Goal: Task Accomplishment & Management: Manage account settings

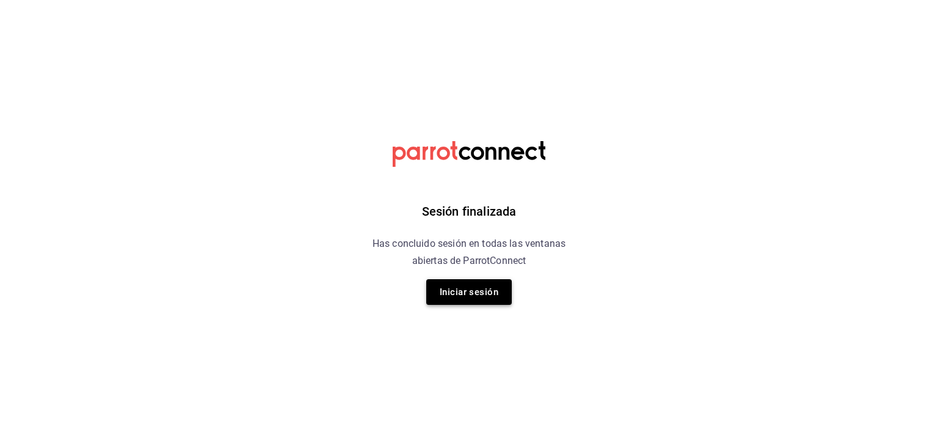
click at [455, 301] on button "Iniciar sesión" at bounding box center [468, 292] width 85 height 26
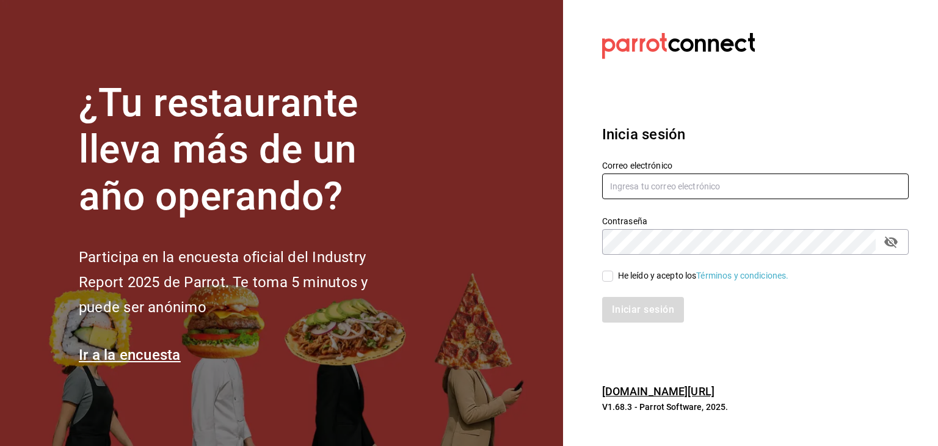
click at [606, 183] on input "text" at bounding box center [755, 186] width 306 height 26
type input "cortesgrupotrueblack@gmail.com"
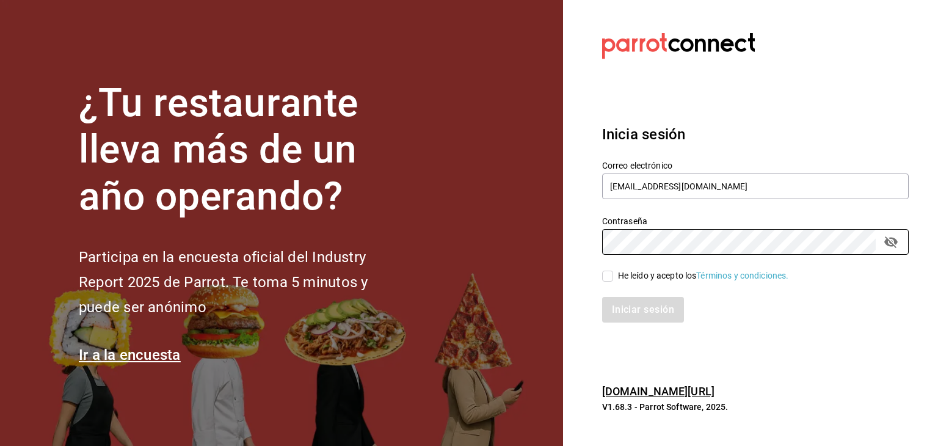
click at [638, 279] on div "He leído y acepto los Términos y condiciones." at bounding box center [703, 275] width 171 height 13
click at [613, 279] on input "He leído y acepto los Términos y condiciones." at bounding box center [607, 275] width 11 height 11
checkbox input "true"
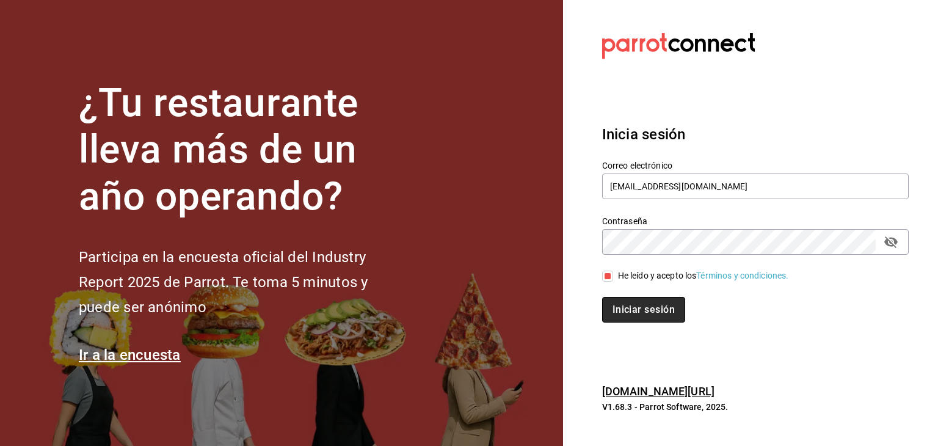
click at [634, 303] on button "Iniciar sesión" at bounding box center [643, 310] width 83 height 26
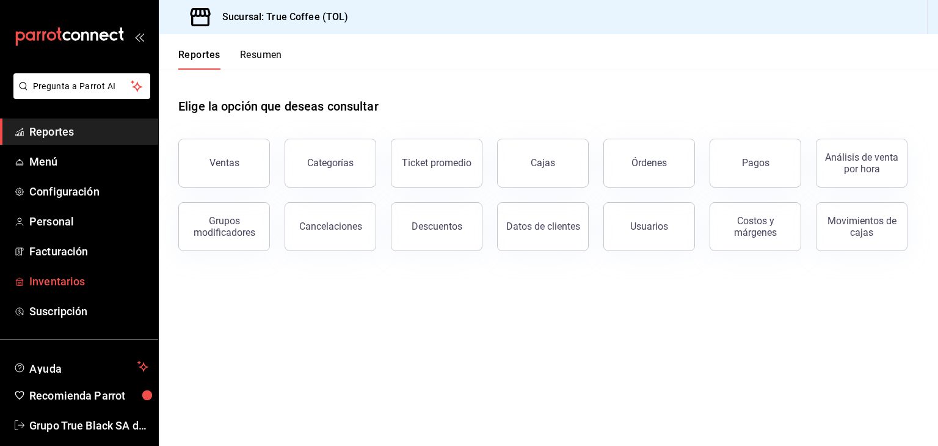
click at [96, 277] on span "Inventarios" at bounding box center [88, 281] width 119 height 16
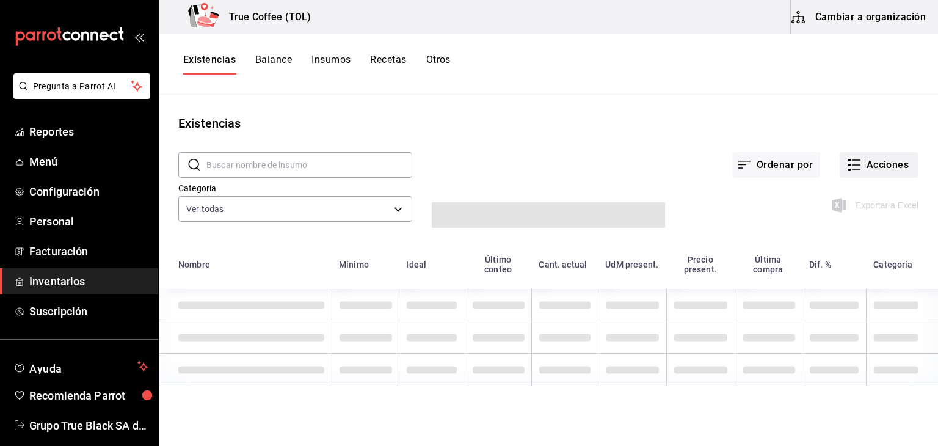
click at [865, 169] on button "Acciones" at bounding box center [878, 165] width 79 height 26
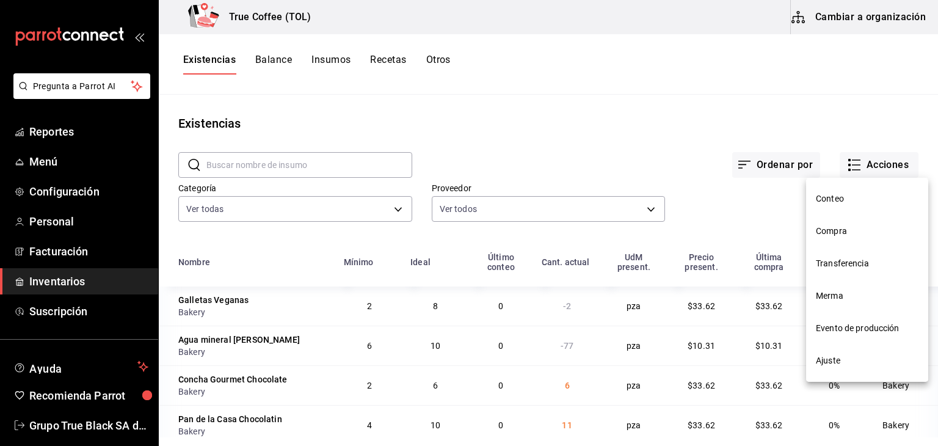
click at [840, 236] on span "Compra" at bounding box center [867, 231] width 103 height 13
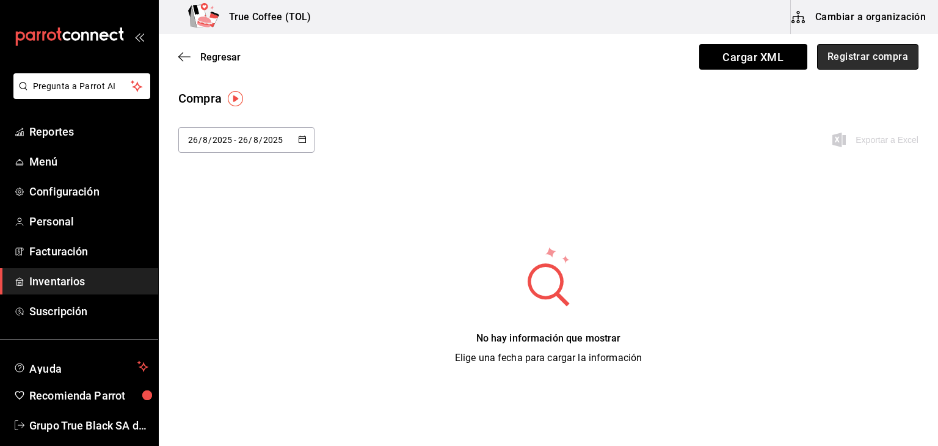
click at [823, 53] on button "Registrar compra" at bounding box center [867, 57] width 101 height 26
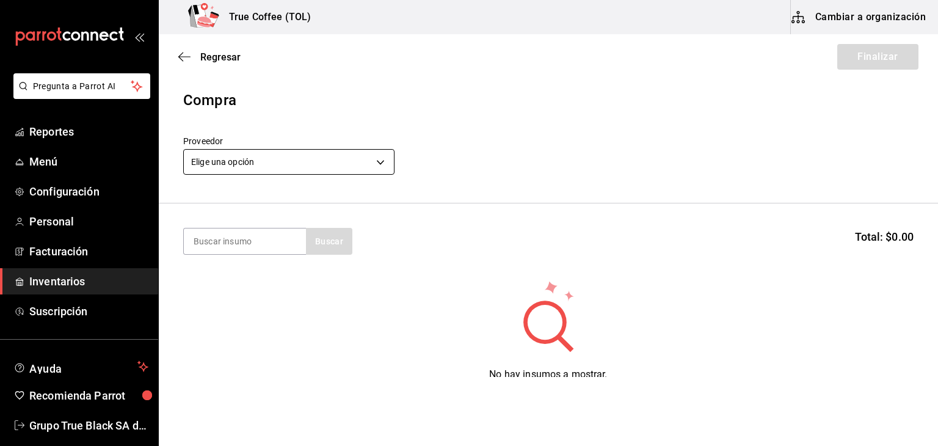
click at [327, 164] on body "Pregunta a Parrot AI Reportes Menú Configuración Personal Facturación Inventari…" at bounding box center [469, 188] width 938 height 377
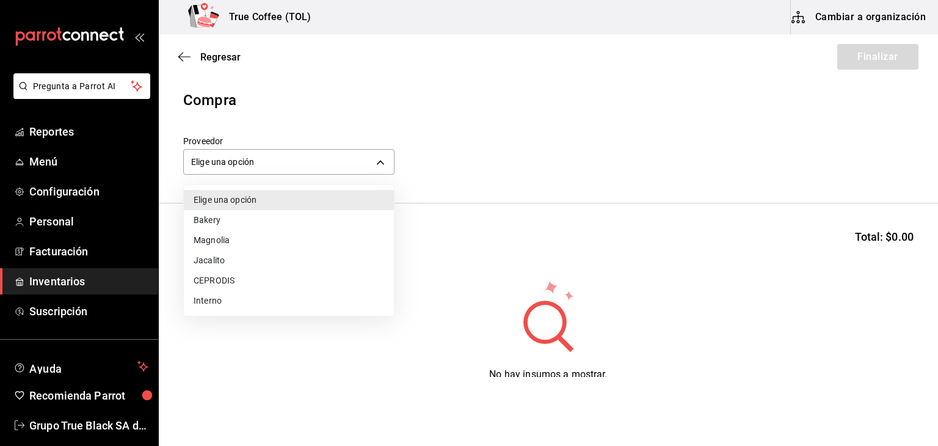
click at [233, 227] on li "Bakery" at bounding box center [289, 220] width 210 height 20
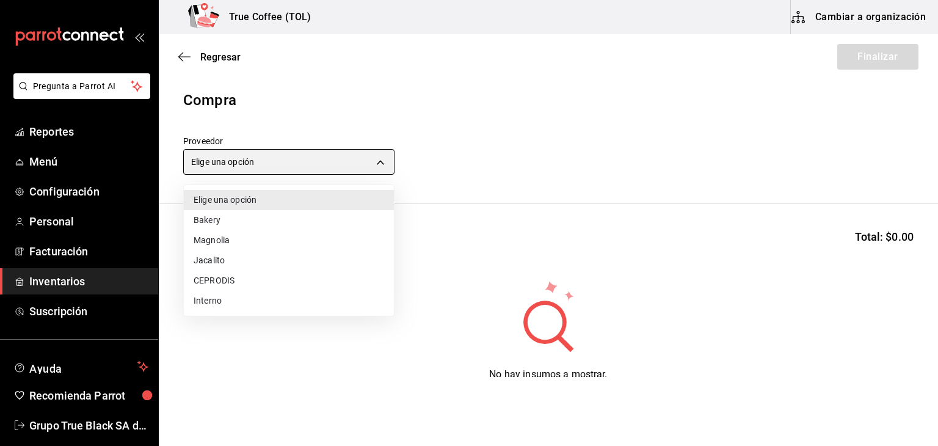
type input "e04ef907-a528-4bed-b84b-3795ef7164b4"
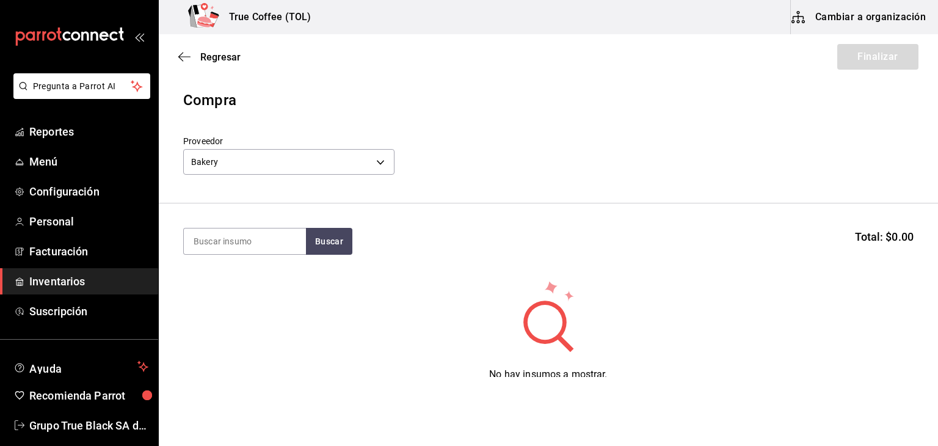
click at [240, 240] on input at bounding box center [245, 241] width 122 height 26
type input "chap"
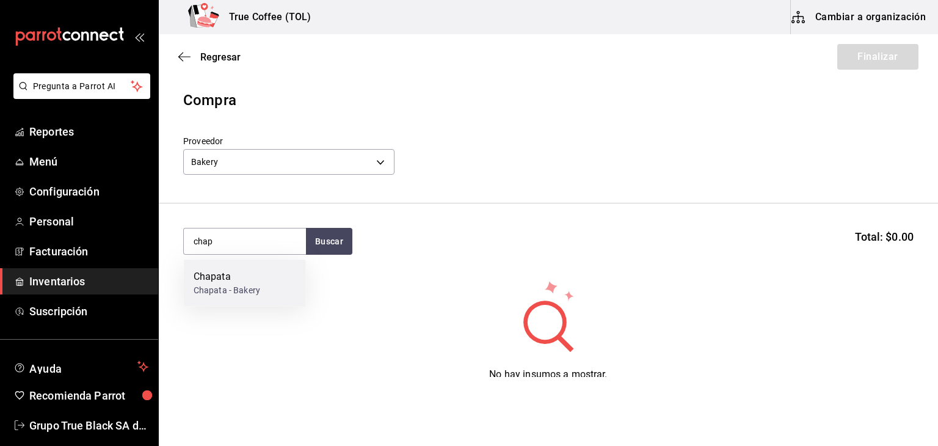
click at [241, 286] on div "Chapata - Bakery" at bounding box center [227, 290] width 67 height 13
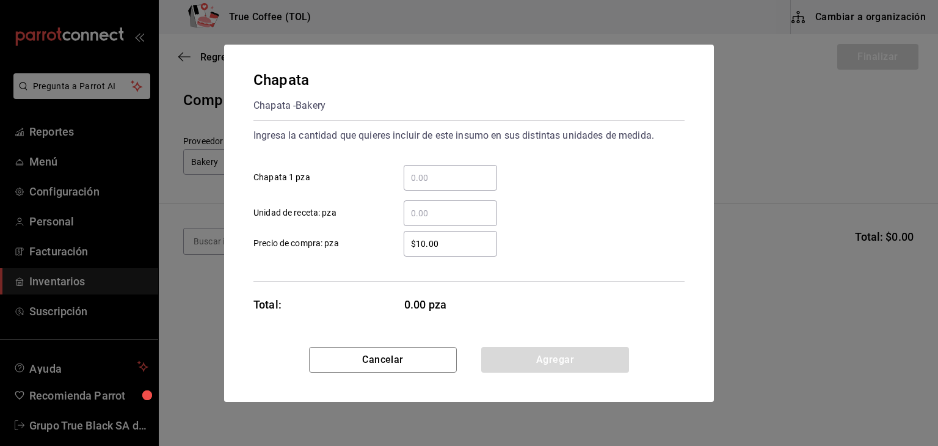
click at [436, 176] on input "​ Chapata 1 pza" at bounding box center [450, 177] width 93 height 15
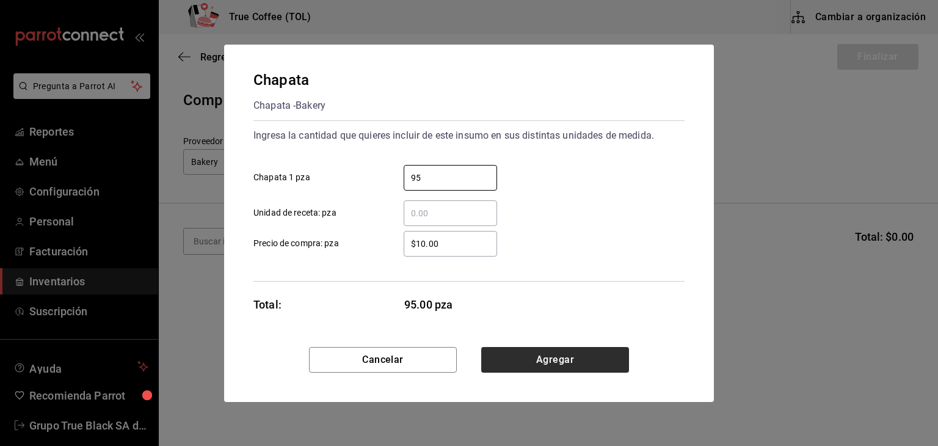
type input "95"
click at [535, 357] on button "Agregar" at bounding box center [555, 360] width 148 height 26
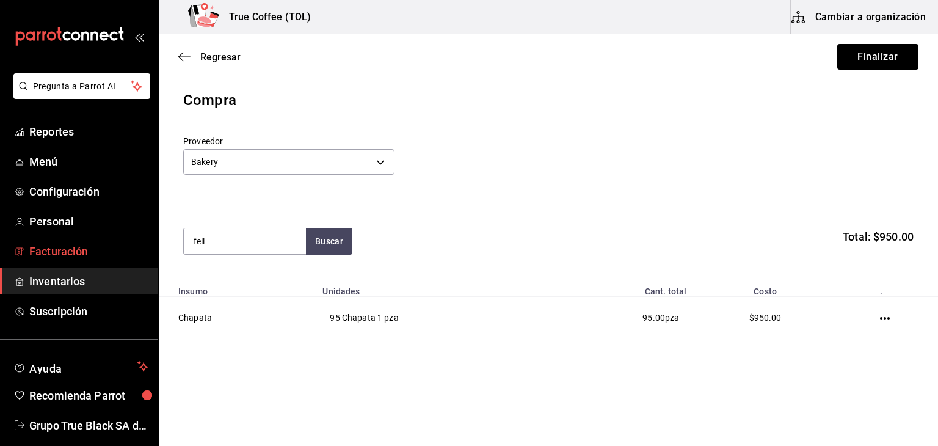
drag, startPoint x: 243, startPoint y: 242, endPoint x: 99, endPoint y: 249, distance: 144.2
click at [99, 249] on div "Pregunta a Parrot AI Reportes Menú Configuración Personal Facturación Inventari…" at bounding box center [469, 188] width 938 height 377
type input "+"
type input "peñ"
click at [325, 237] on button "Buscar" at bounding box center [329, 241] width 46 height 27
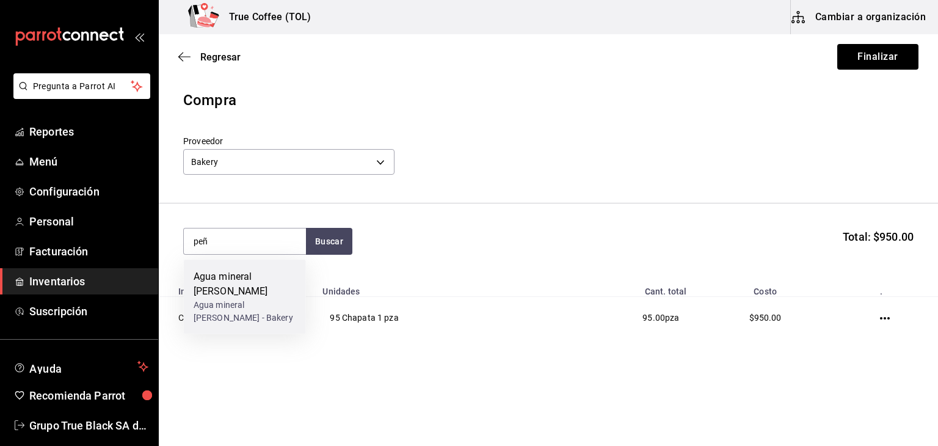
click at [249, 281] on div "Agua mineral [PERSON_NAME]" at bounding box center [245, 283] width 103 height 29
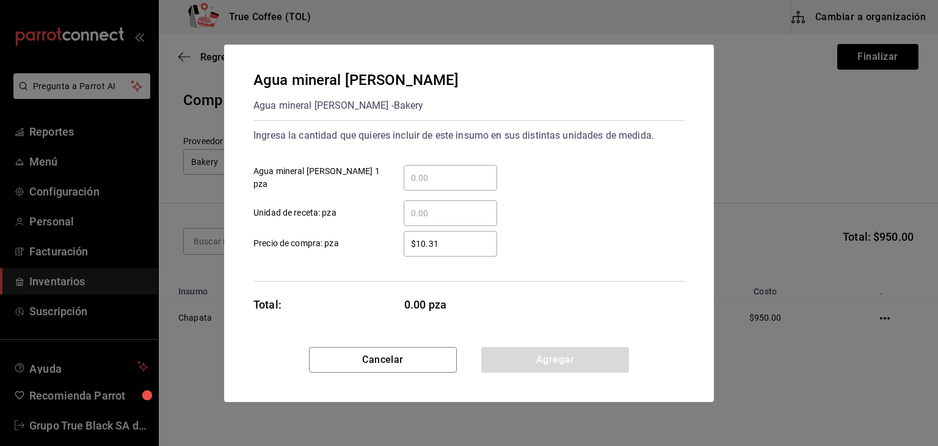
click at [435, 178] on input "​ Agua mineral [PERSON_NAME] 1 pza" at bounding box center [450, 177] width 93 height 15
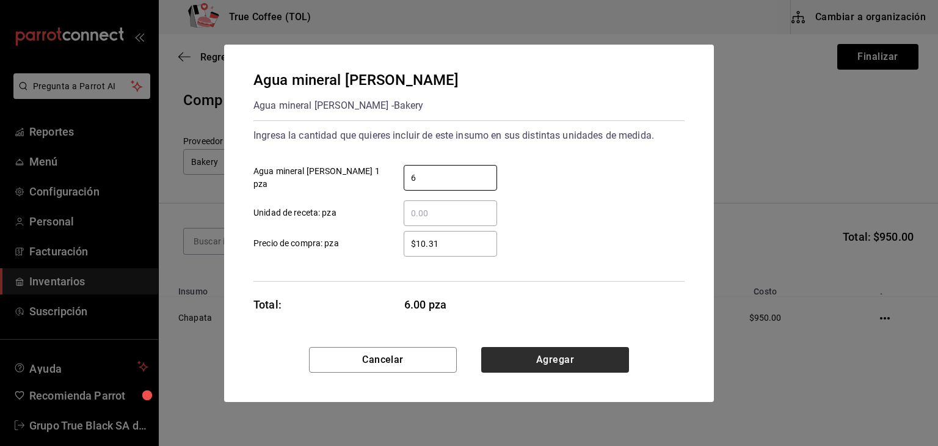
type input "6"
click at [511, 367] on button "Agregar" at bounding box center [555, 360] width 148 height 26
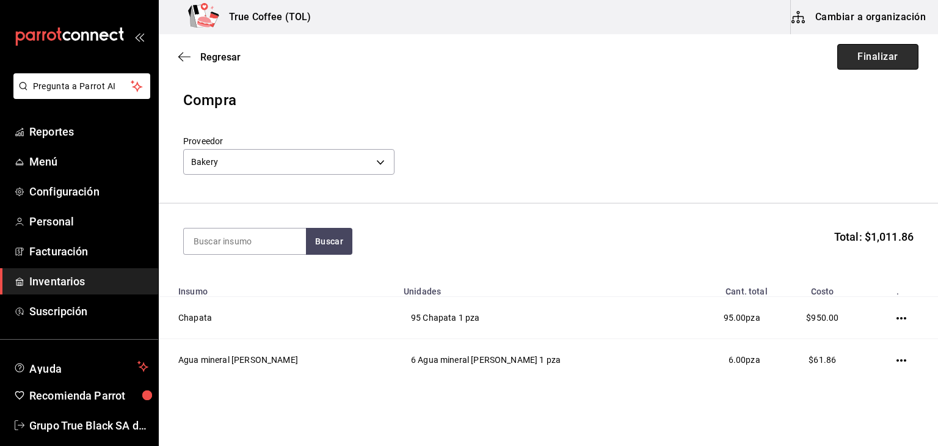
click at [886, 54] on button "Finalizar" at bounding box center [877, 57] width 81 height 26
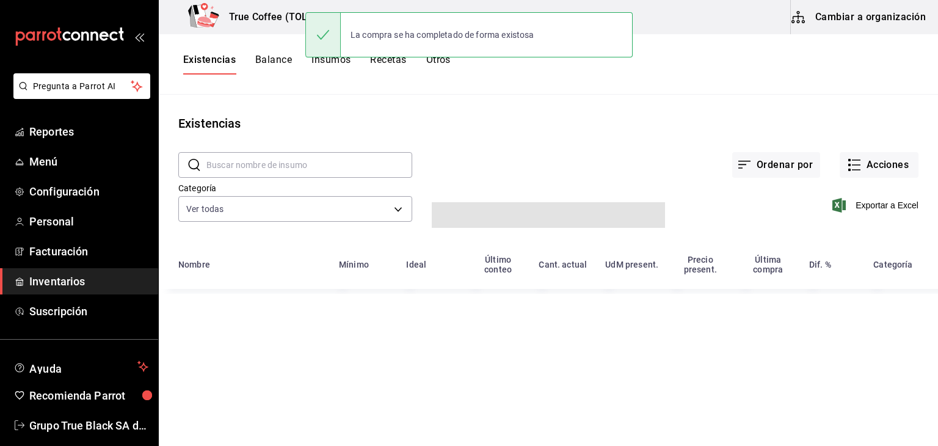
click at [248, 161] on input "text" at bounding box center [309, 165] width 206 height 24
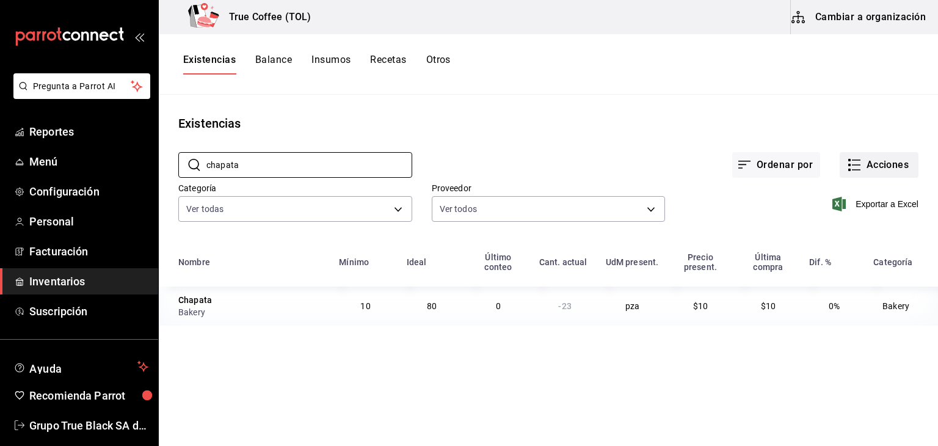
type input "chapata"
click at [860, 174] on button "Acciones" at bounding box center [878, 165] width 79 height 26
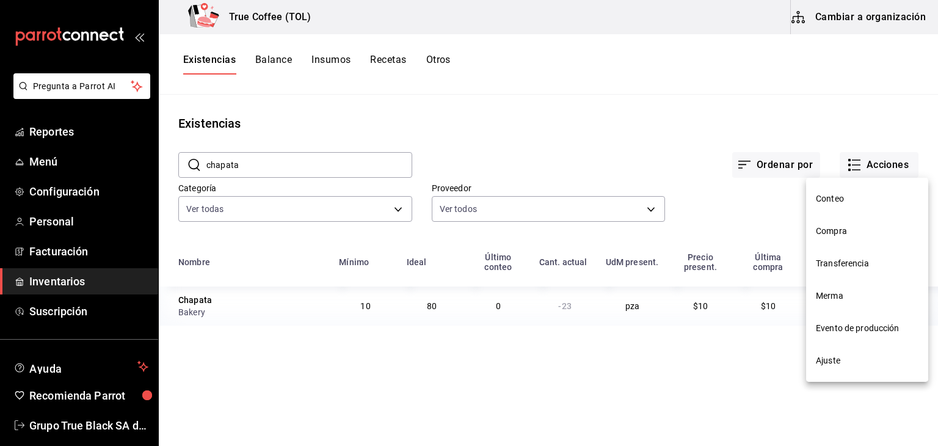
click at [852, 237] on li "Compra" at bounding box center [867, 231] width 122 height 32
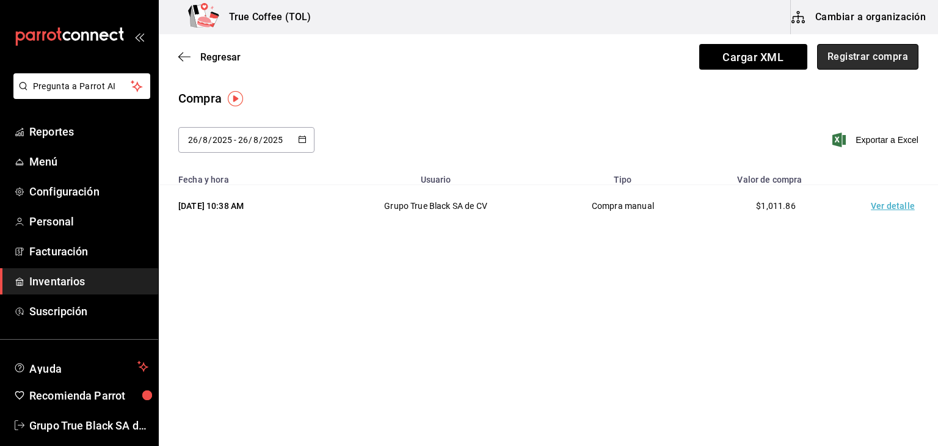
click at [874, 58] on button "Registrar compra" at bounding box center [867, 57] width 101 height 26
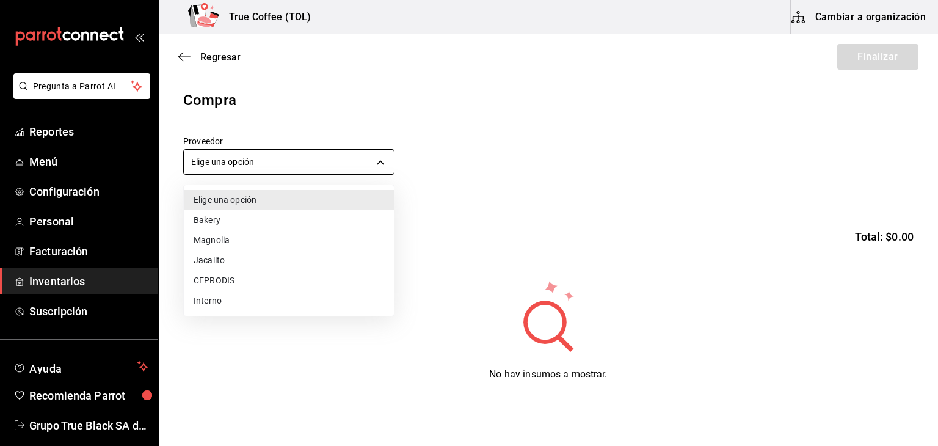
click at [249, 161] on body "Pregunta a Parrot AI Reportes Menú Configuración Personal Facturación Inventari…" at bounding box center [469, 188] width 938 height 377
click at [230, 275] on li "CEPRODIS" at bounding box center [289, 280] width 210 height 20
type input "3b6d991c-5e10-4b9e-b18d-6a0572c6a0de"
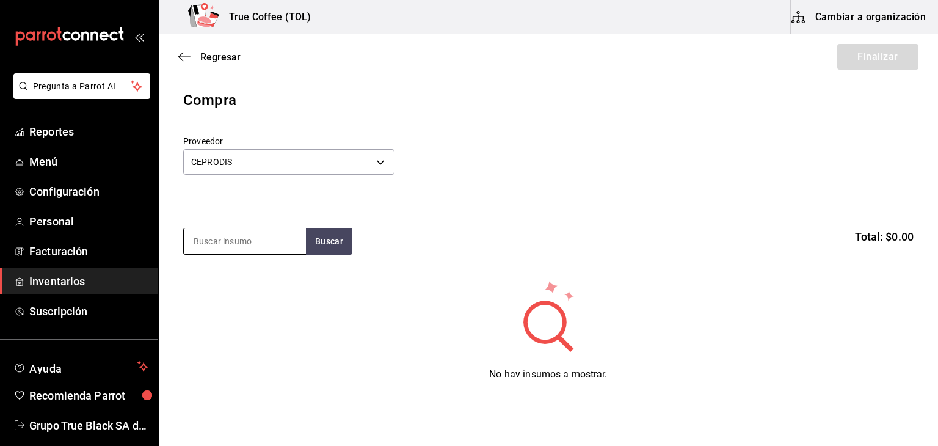
click at [228, 244] on input at bounding box center [245, 241] width 122 height 26
type input "[PERSON_NAME]"
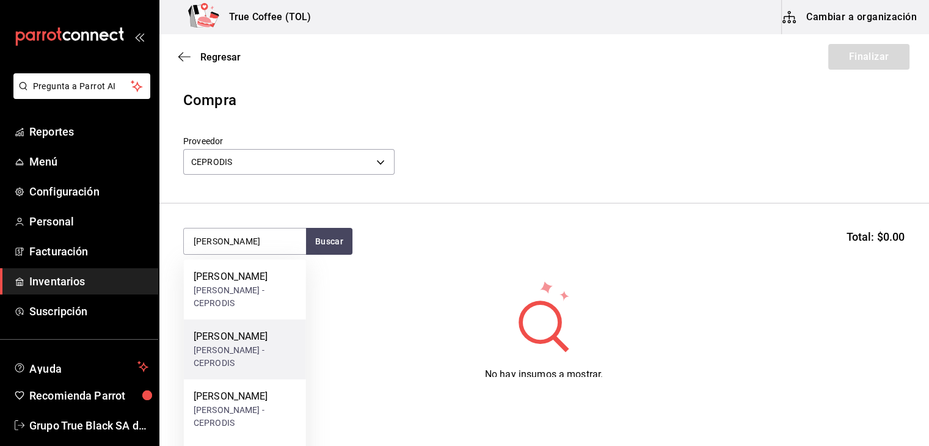
click at [232, 341] on div "[PERSON_NAME]" at bounding box center [245, 336] width 103 height 15
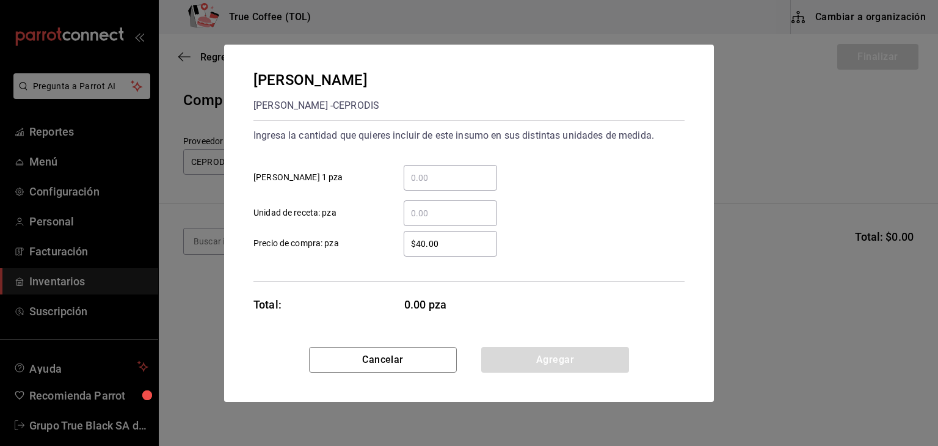
click at [447, 172] on input "​ [PERSON_NAME] 1 pza" at bounding box center [450, 177] width 93 height 15
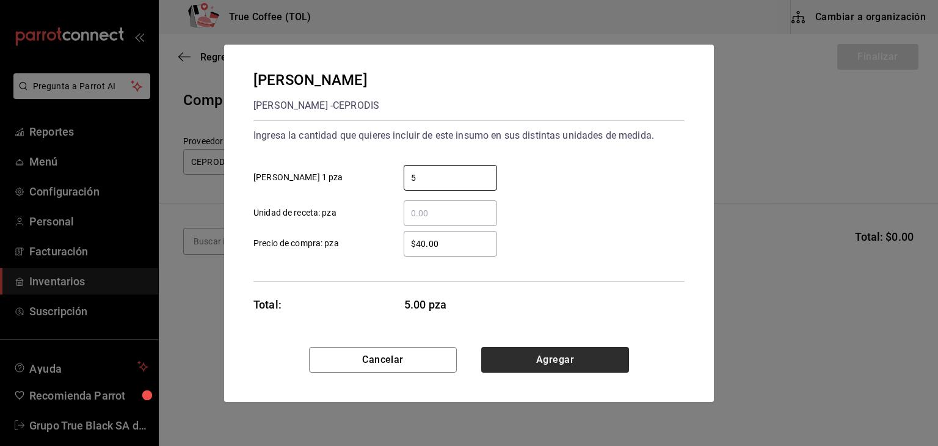
type input "5"
click at [518, 350] on button "Agregar" at bounding box center [555, 360] width 148 height 26
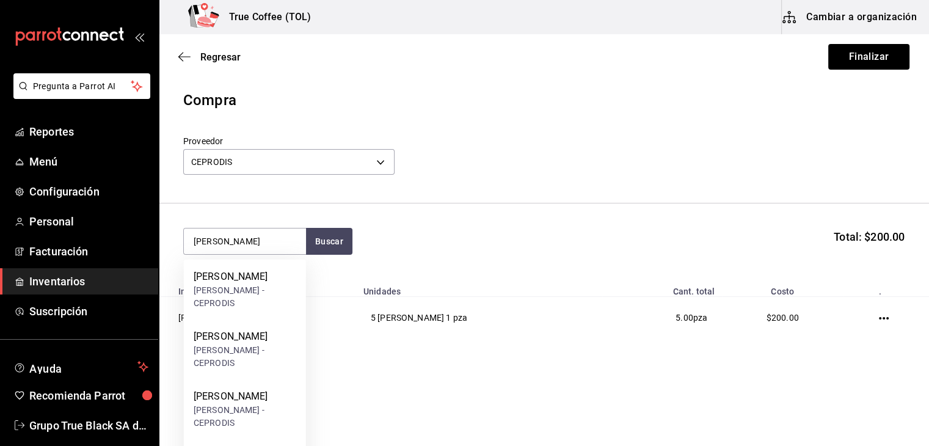
type input "[PERSON_NAME]"
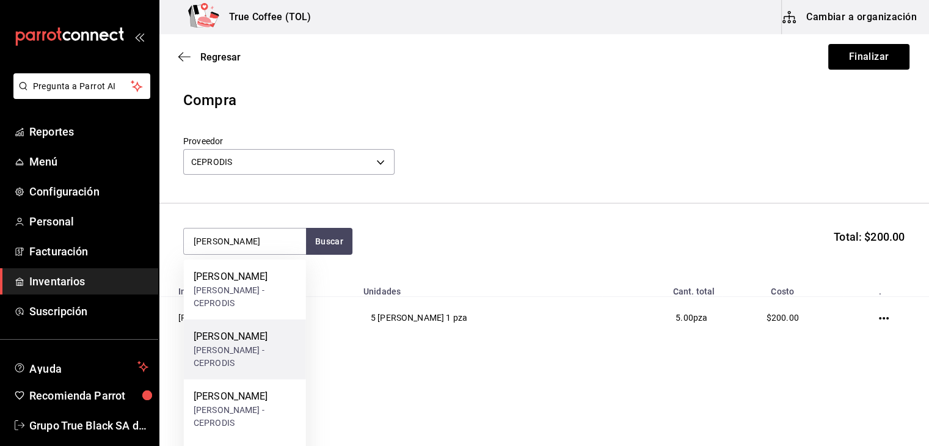
click at [260, 331] on div "[PERSON_NAME]" at bounding box center [245, 336] width 103 height 15
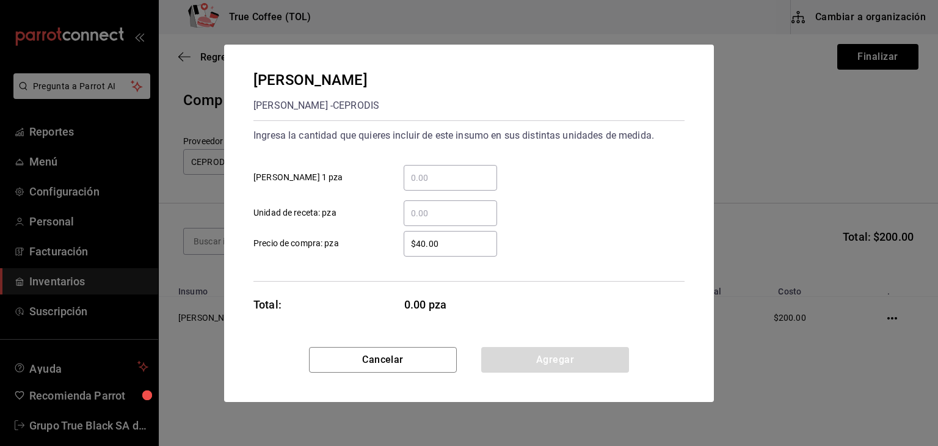
click at [441, 177] on input "​ [PERSON_NAME] 1 pza" at bounding box center [450, 177] width 93 height 15
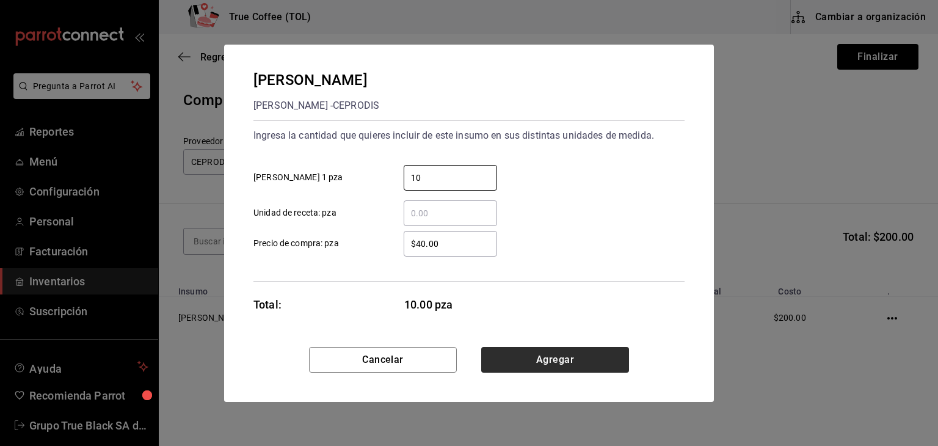
type input "10"
click at [518, 359] on button "Agregar" at bounding box center [555, 360] width 148 height 26
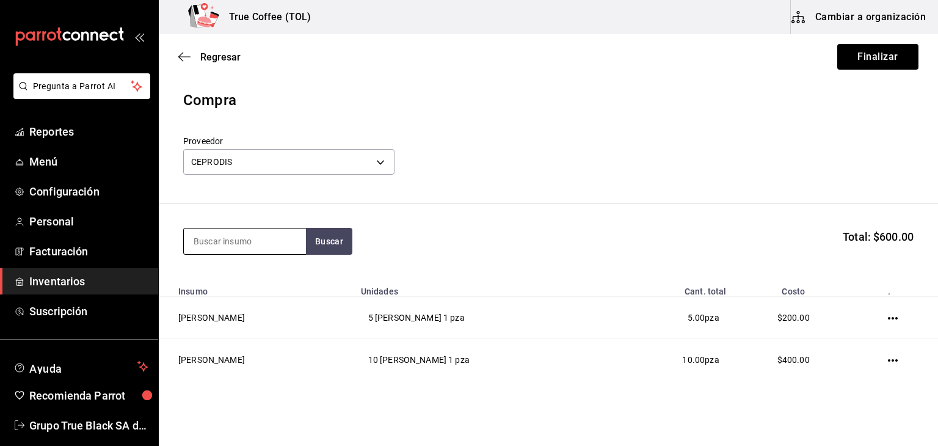
click at [253, 243] on input at bounding box center [245, 241] width 122 height 26
type input "topo"
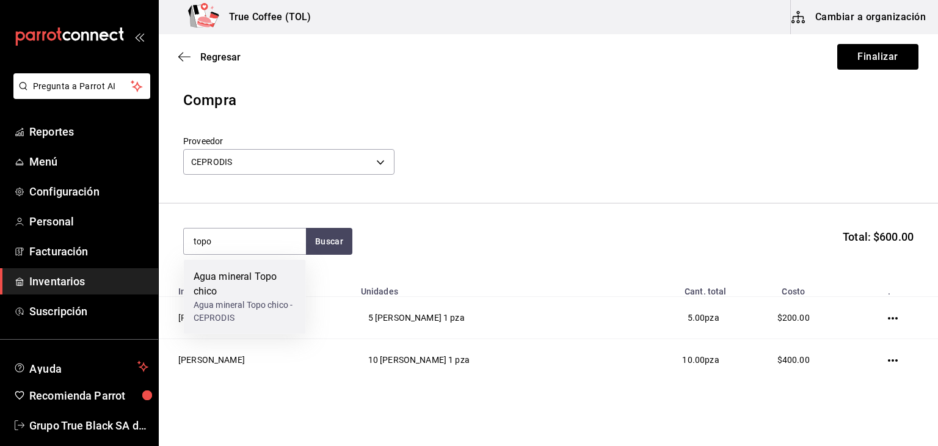
click at [271, 286] on div "Agua mineral Topo chico" at bounding box center [245, 283] width 103 height 29
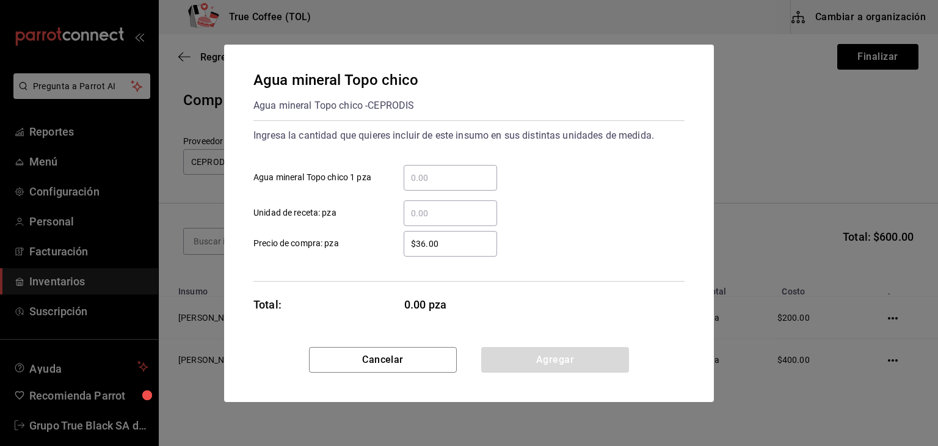
click at [425, 179] on input "​ Agua mineral Topo chico 1 pza" at bounding box center [450, 177] width 93 height 15
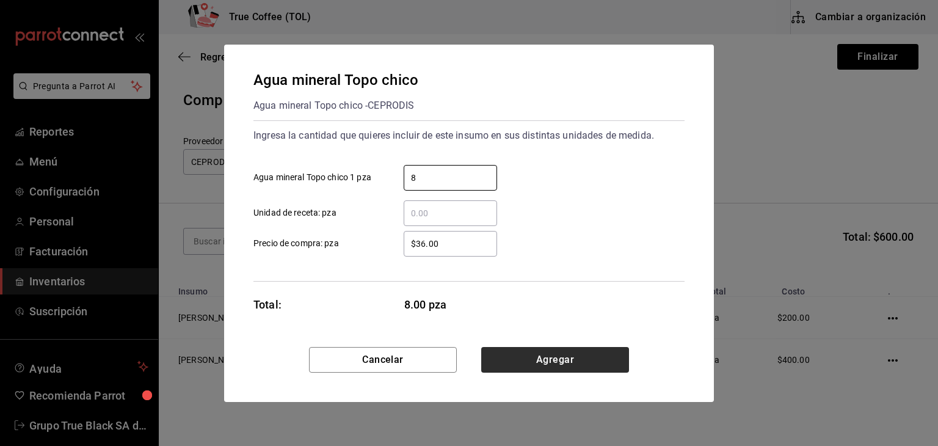
type input "8"
click at [510, 360] on button "Agregar" at bounding box center [555, 360] width 148 height 26
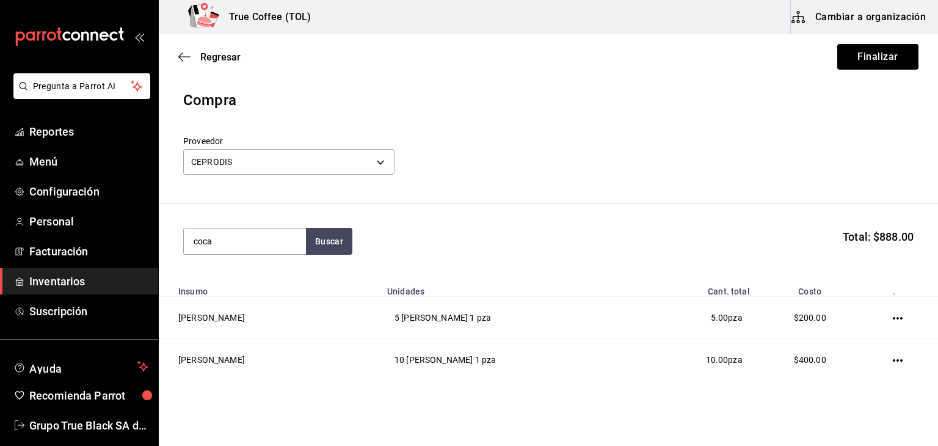
type input "coca"
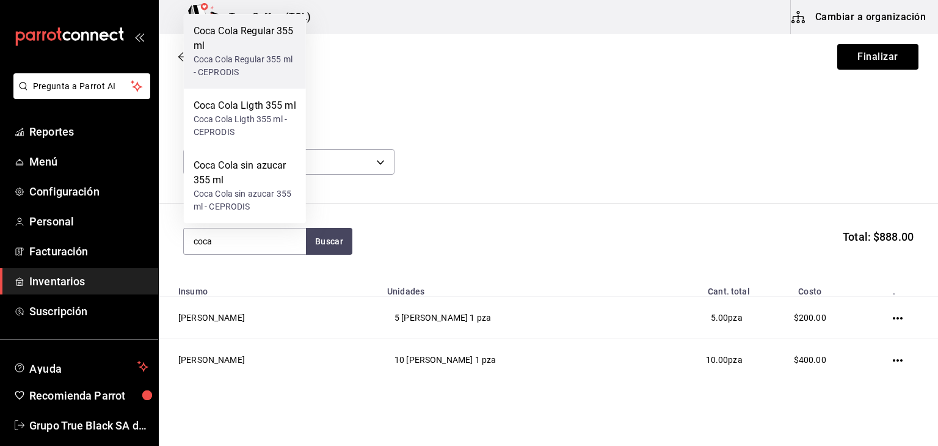
click at [246, 52] on div "Coca Cola Regular 355 ml" at bounding box center [245, 38] width 103 height 29
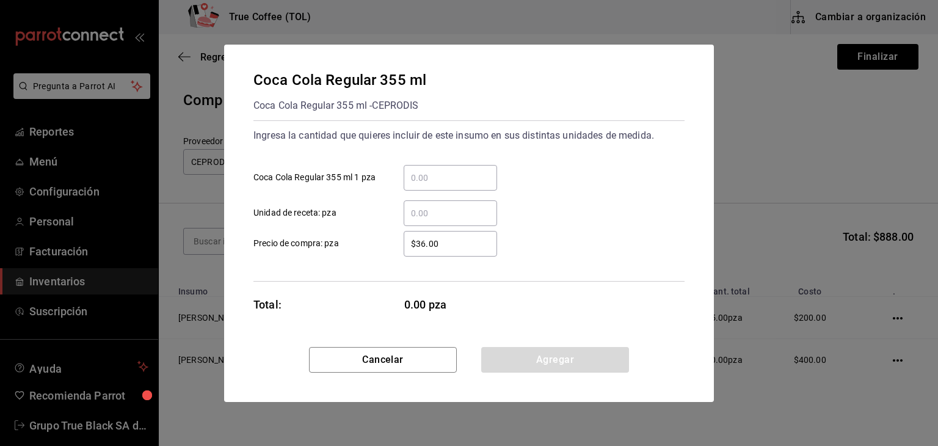
click at [427, 181] on input "​ Coca Cola Regular 355 ml 1 pza" at bounding box center [450, 177] width 93 height 15
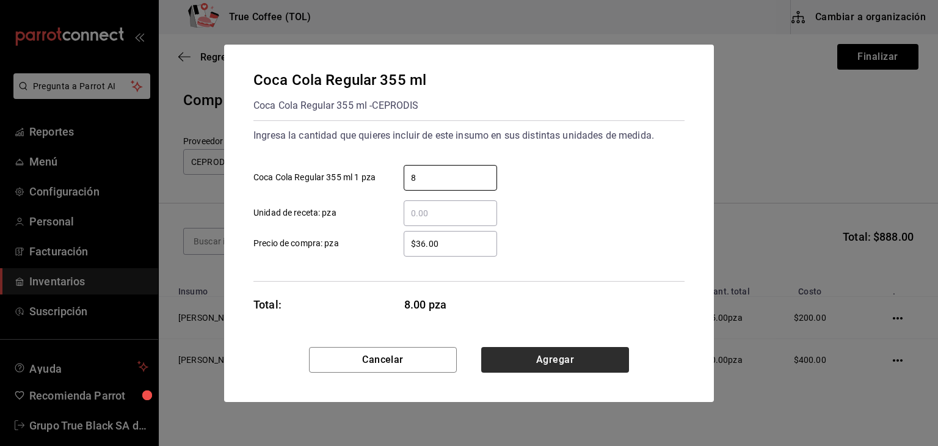
type input "8"
click at [542, 355] on button "Agregar" at bounding box center [555, 360] width 148 height 26
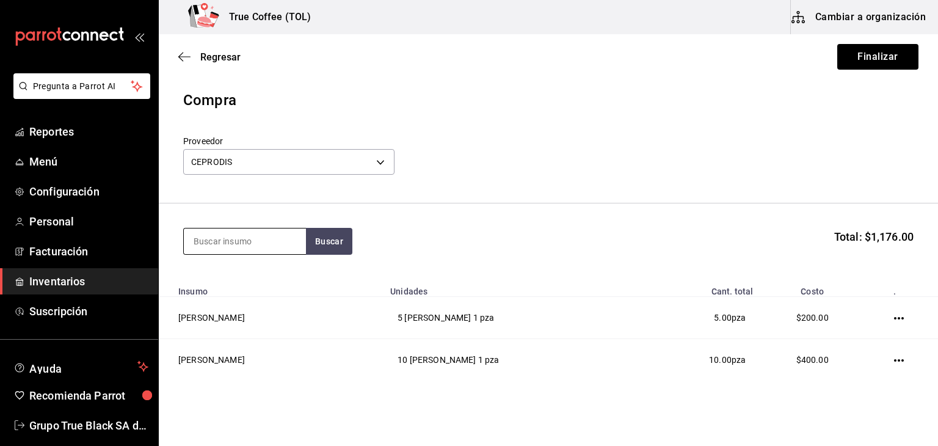
click at [237, 233] on input at bounding box center [245, 241] width 122 height 26
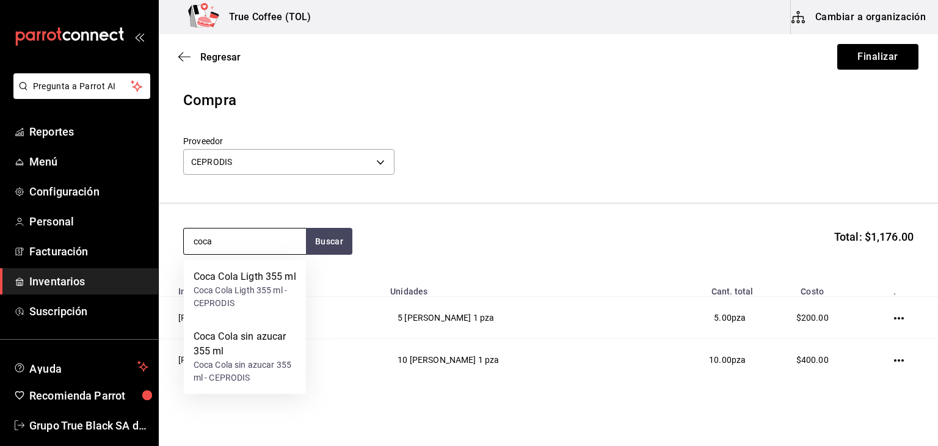
type input "coca"
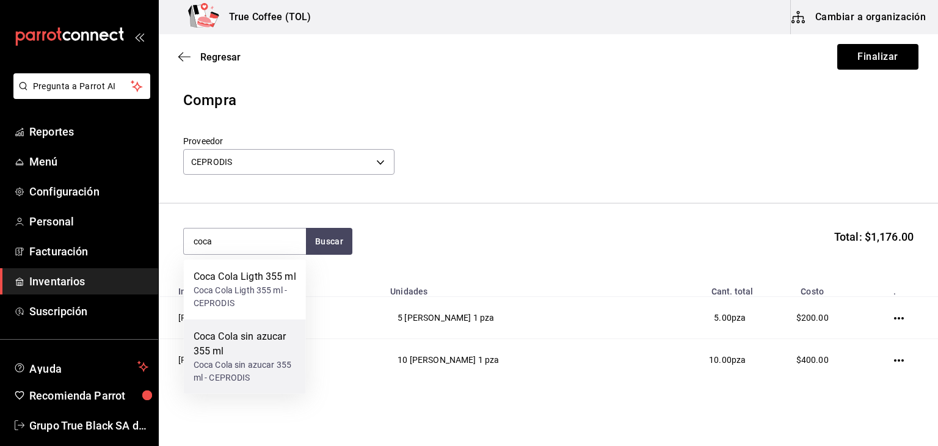
click at [266, 342] on div "Coca Cola sin azucar 355 ml" at bounding box center [245, 343] width 103 height 29
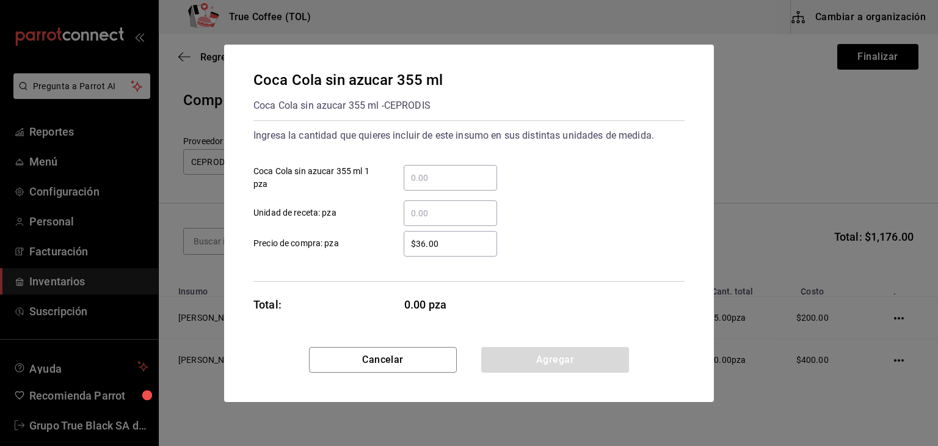
click at [441, 184] on div "​" at bounding box center [450, 178] width 93 height 26
click at [441, 184] on input "​ Coca Cola sin azucar 355 ml 1 pza" at bounding box center [450, 177] width 93 height 15
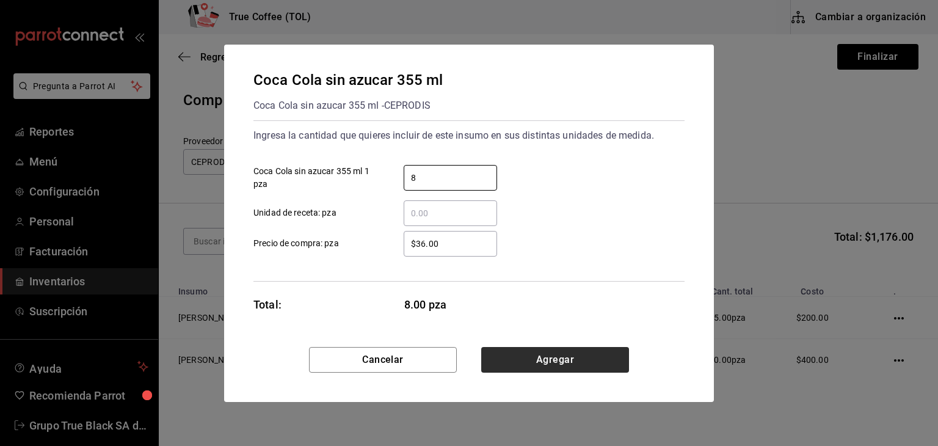
type input "8"
click at [542, 359] on button "Agregar" at bounding box center [555, 360] width 148 height 26
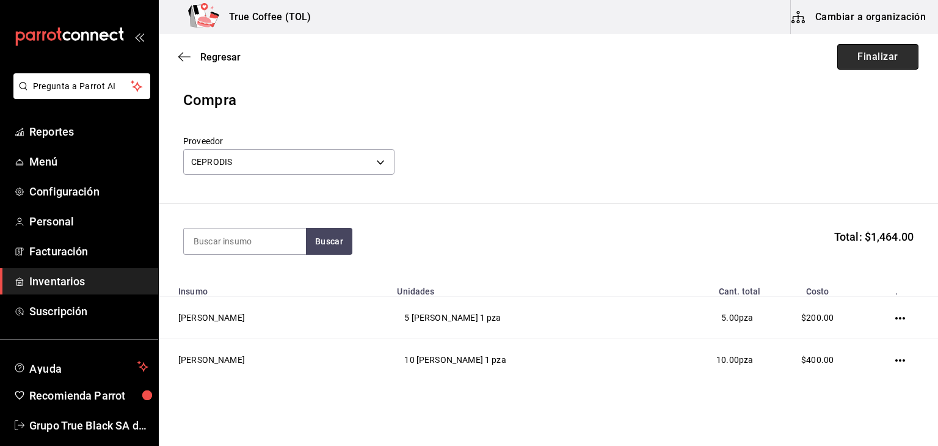
click at [860, 57] on button "Finalizar" at bounding box center [877, 57] width 81 height 26
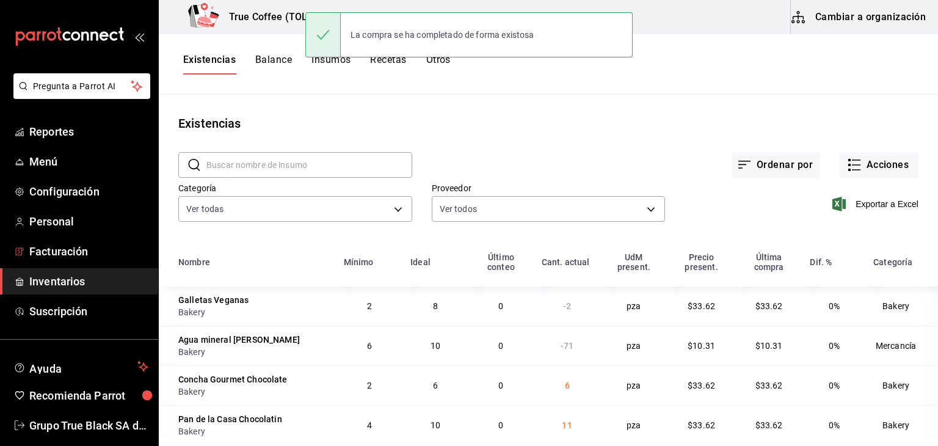
drag, startPoint x: 51, startPoint y: 250, endPoint x: 237, endPoint y: 289, distance: 190.7
click at [51, 250] on span "Facturación" at bounding box center [88, 251] width 119 height 16
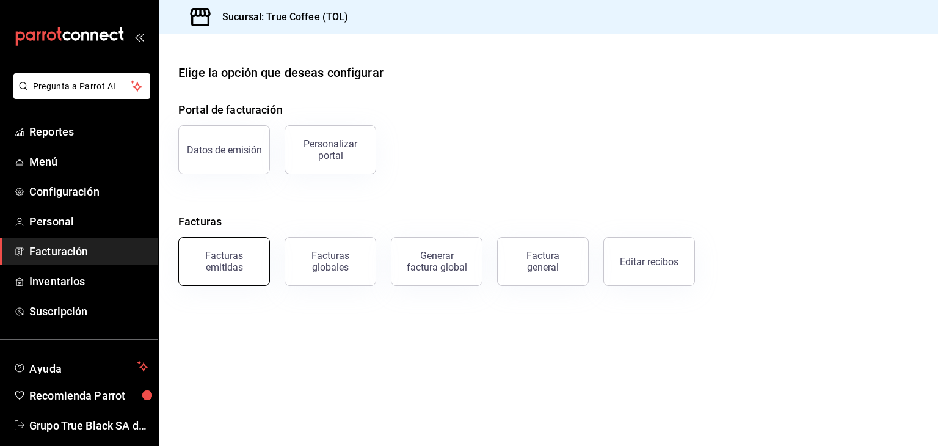
click at [242, 256] on div "Facturas emitidas" at bounding box center [224, 261] width 76 height 23
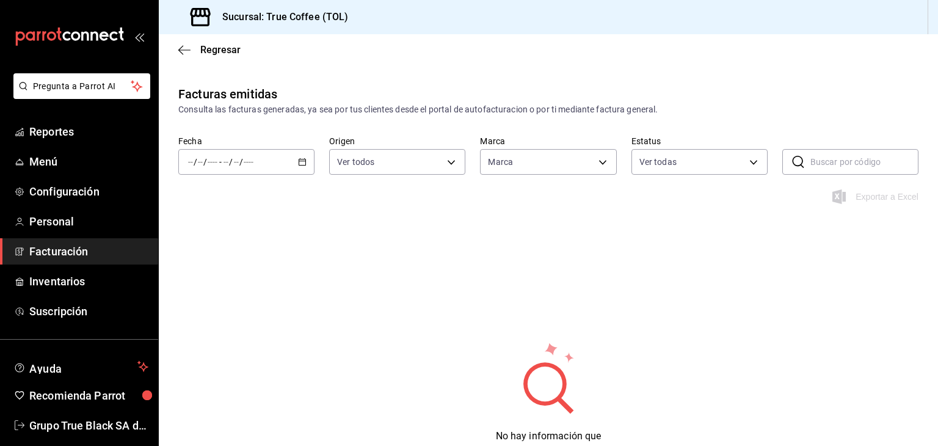
type input "26f61452-cae3-4785-a690-7b393e87ceb5"
click at [300, 162] on icon "button" at bounding box center [302, 162] width 9 height 9
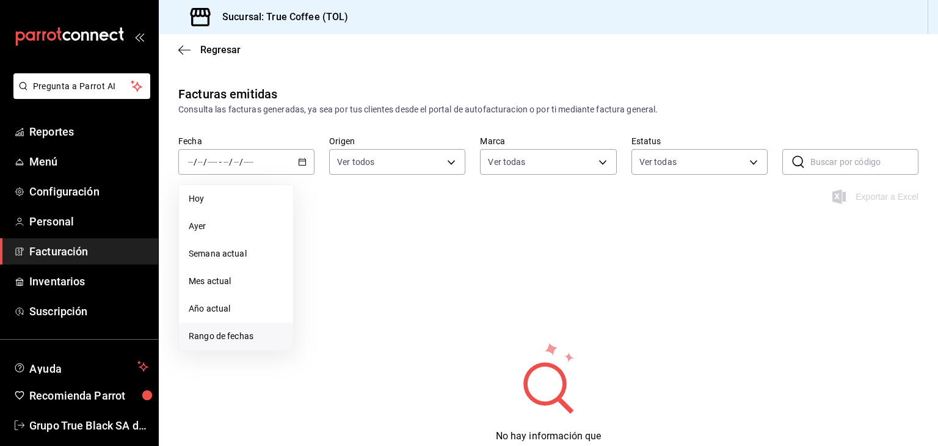
click at [247, 344] on li "Rango de fechas" at bounding box center [236, 335] width 114 height 27
click at [339, 332] on button "19" at bounding box center [340, 324] width 21 height 22
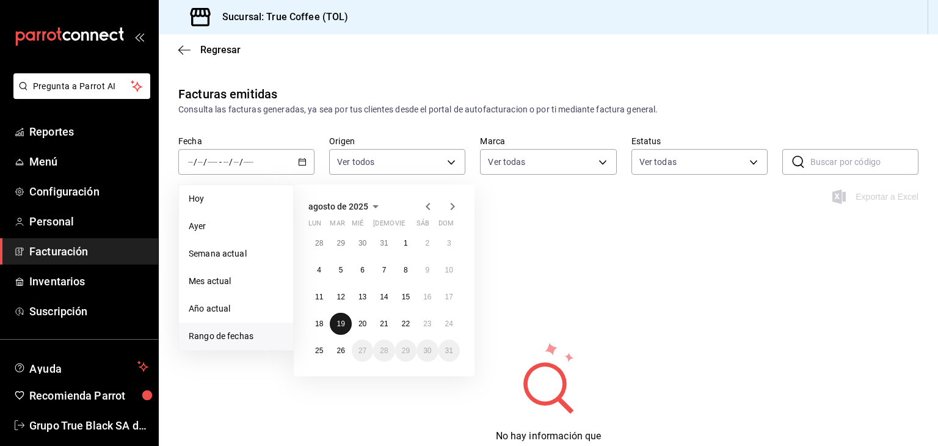
click at [339, 332] on button "19" at bounding box center [340, 324] width 21 height 22
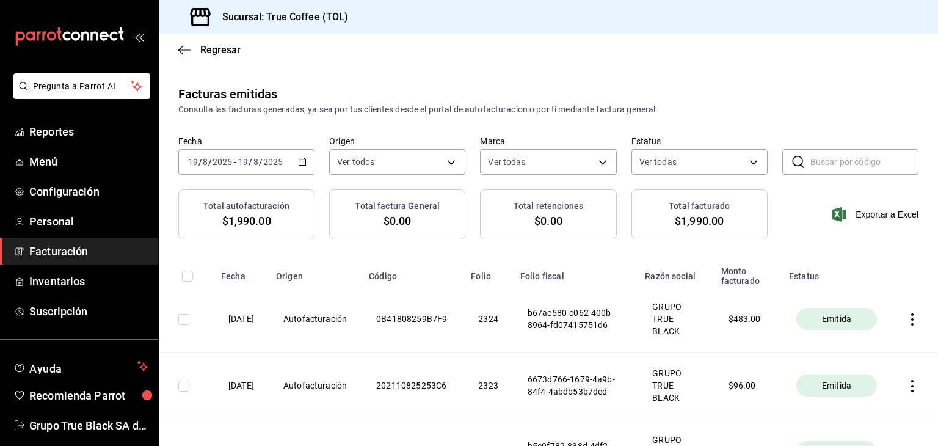
click at [295, 161] on div "[DATE] [DATE] - [DATE] [DATE]" at bounding box center [246, 162] width 136 height 26
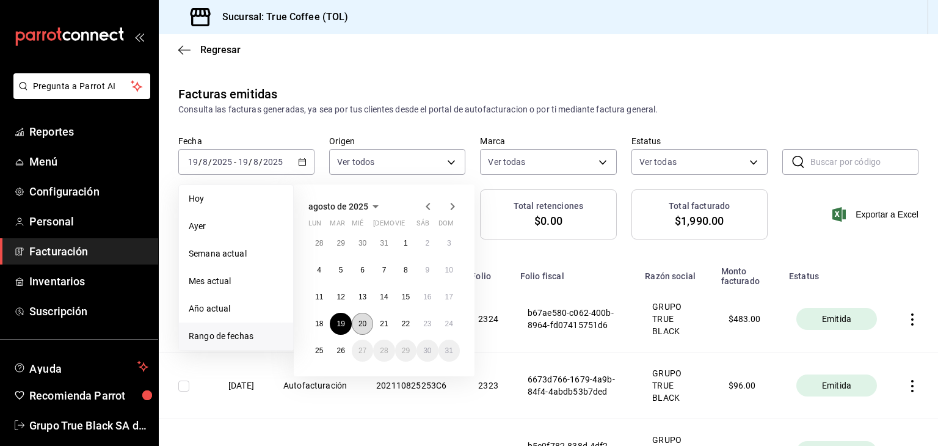
click at [364, 317] on button "20" at bounding box center [362, 324] width 21 height 22
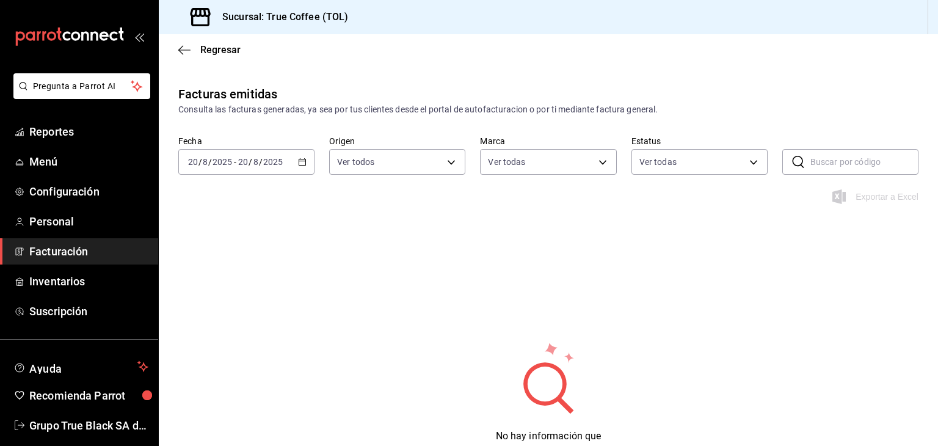
click at [293, 167] on div "[DATE] [DATE] - [DATE] [DATE]" at bounding box center [246, 162] width 136 height 26
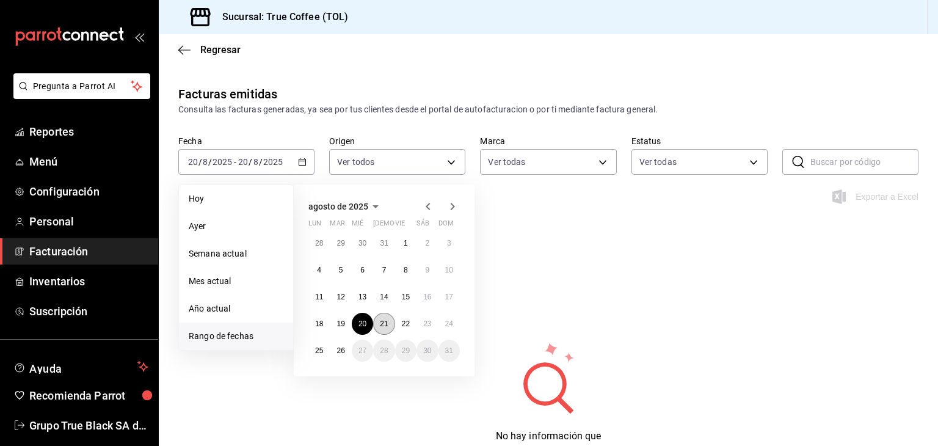
click at [380, 325] on abbr "21" at bounding box center [384, 323] width 8 height 9
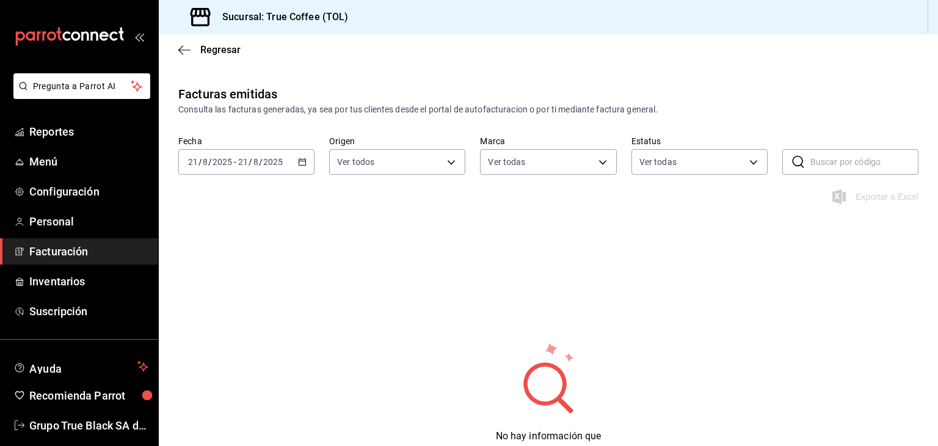
click at [298, 158] on icon "button" at bounding box center [302, 162] width 9 height 9
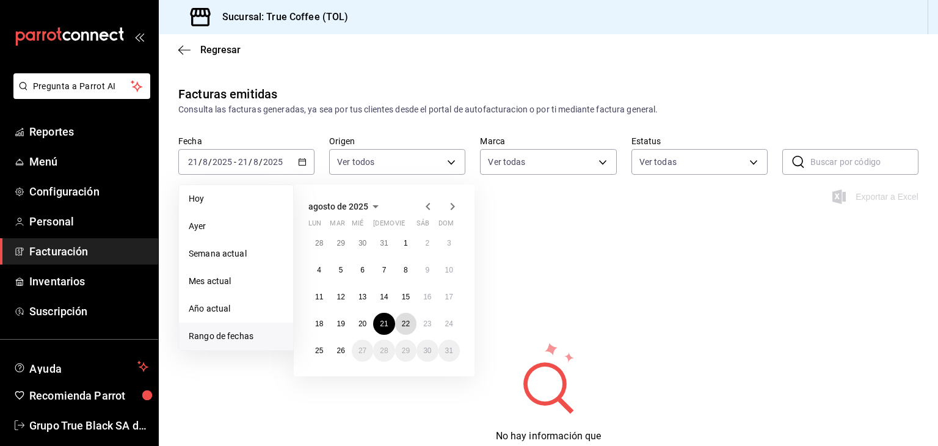
click at [400, 312] on div "28 29 30 31 1 2 3 4 5 6 7 8 9 10 11 12 13 14 15 16 17 18 19 20 21 22 23 24 25 2…" at bounding box center [383, 296] width 151 height 129
click at [403, 321] on abbr "22" at bounding box center [406, 323] width 8 height 9
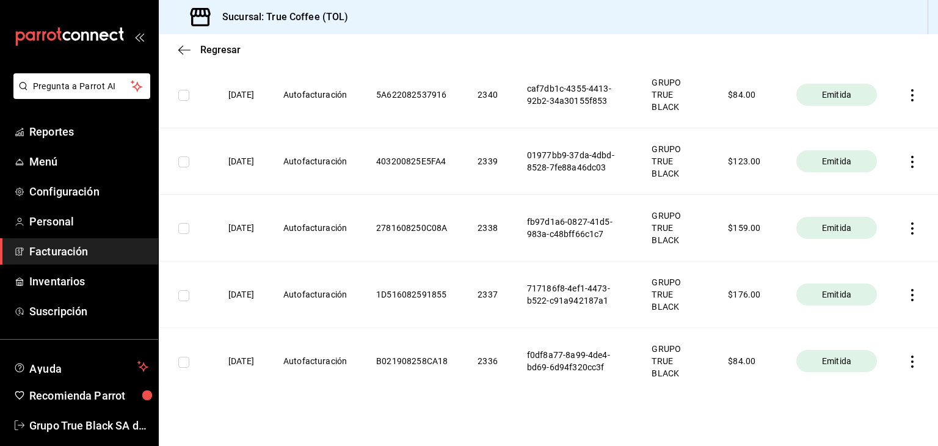
scroll to position [507, 0]
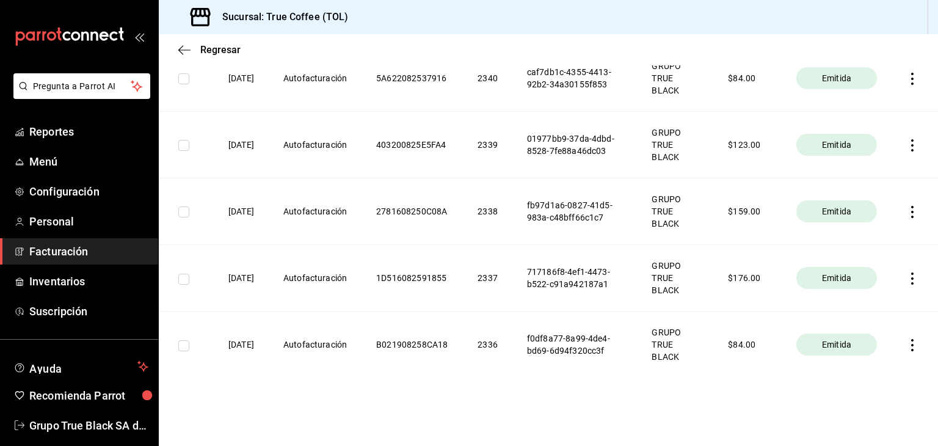
click at [906, 346] on icon "button" at bounding box center [912, 345] width 12 height 12
click at [874, 312] on div "Descargar PDF" at bounding box center [864, 315] width 59 height 10
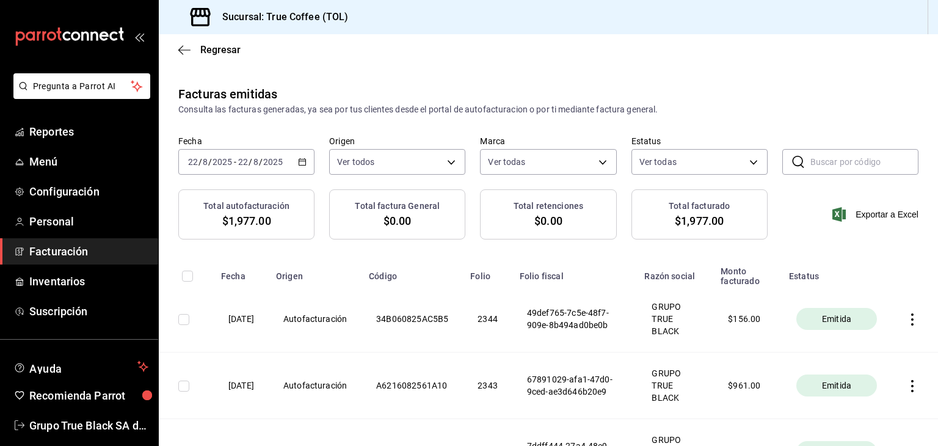
click at [302, 159] on icon "button" at bounding box center [302, 162] width 9 height 9
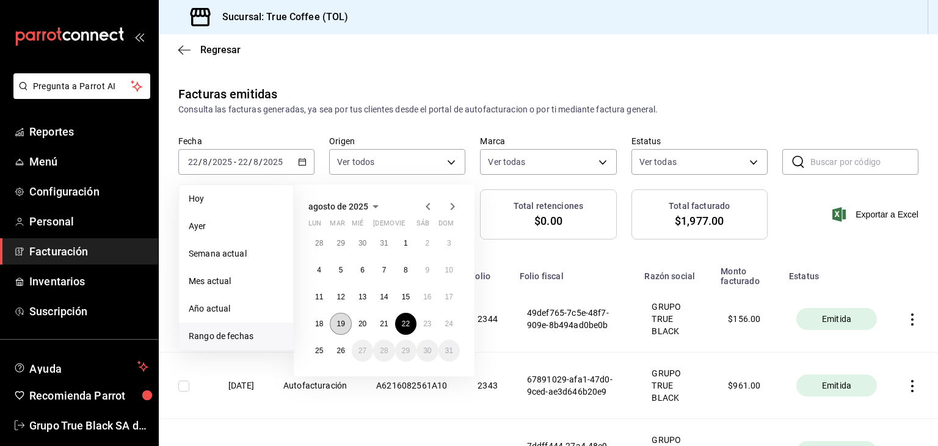
click at [348, 320] on button "19" at bounding box center [340, 324] width 21 height 22
click at [347, 319] on button "19" at bounding box center [340, 324] width 21 height 22
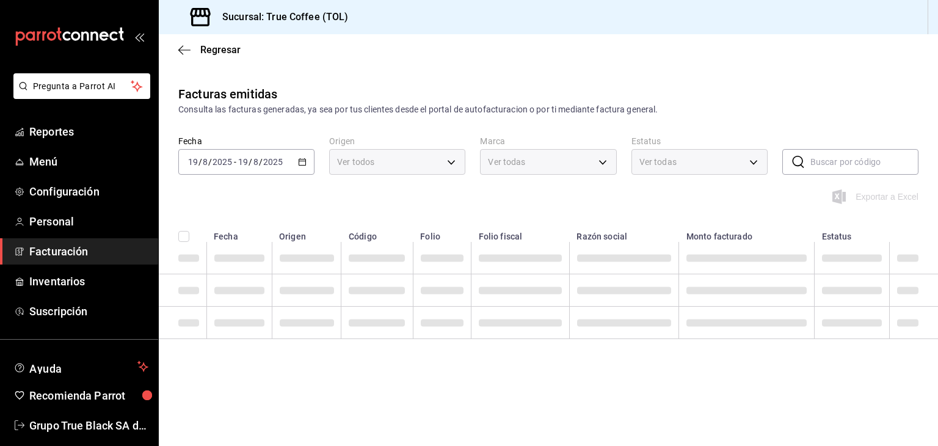
click at [349, 319] on span at bounding box center [377, 322] width 56 height 7
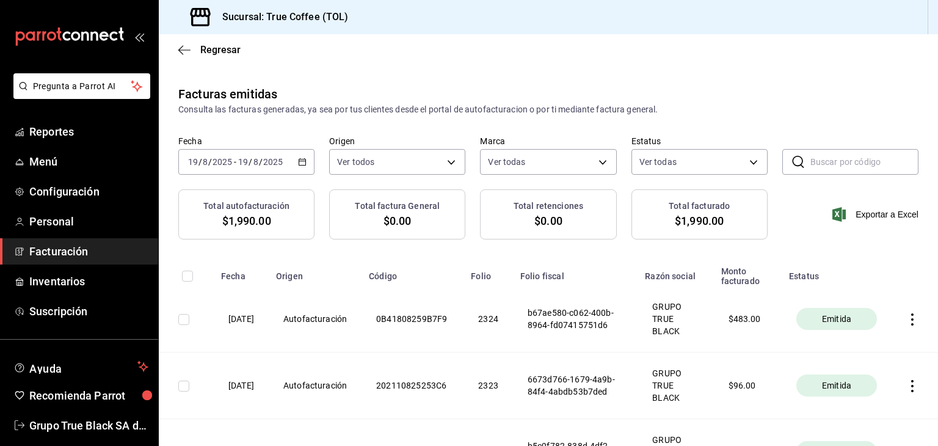
click at [299, 164] on \(Stroke\) "button" at bounding box center [302, 162] width 7 height 7
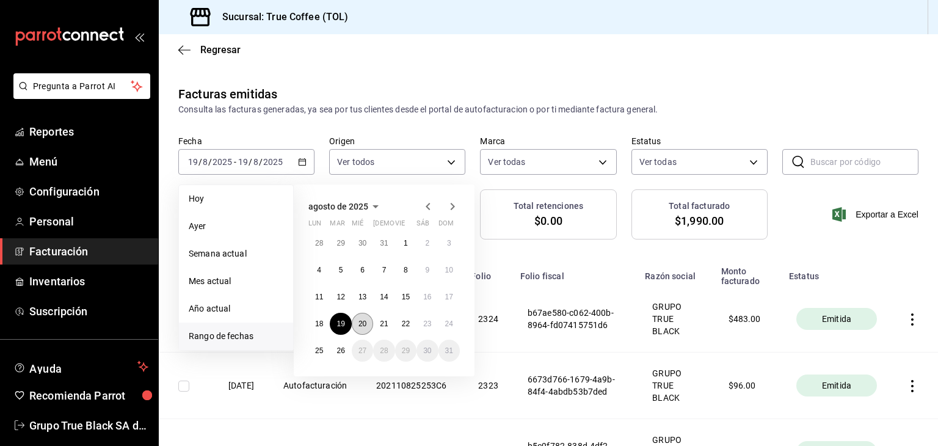
click at [358, 321] on abbr "20" at bounding box center [362, 323] width 8 height 9
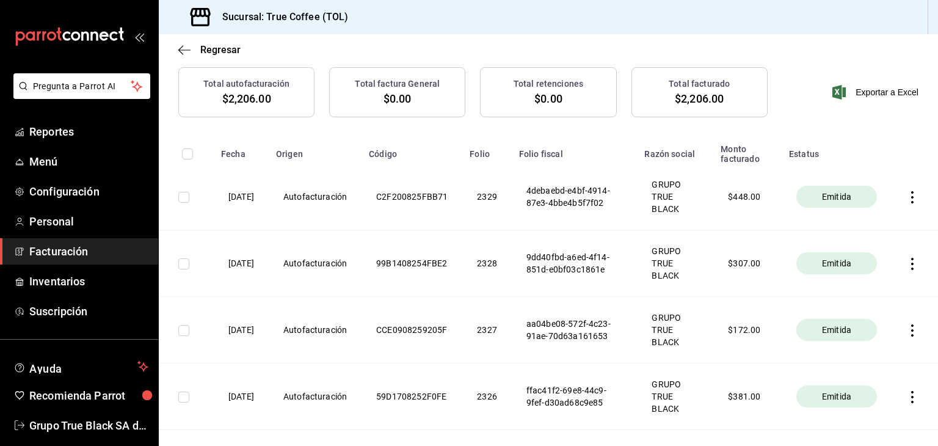
scroll to position [241, 0]
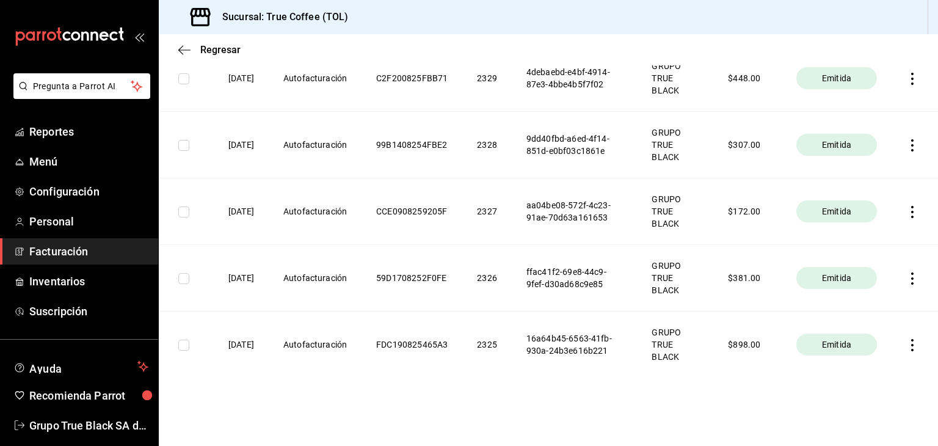
click at [906, 342] on icon "button" at bounding box center [912, 345] width 12 height 12
click at [885, 313] on div "Descargar PDF" at bounding box center [864, 315] width 59 height 10
click at [906, 274] on icon "button" at bounding box center [912, 278] width 12 height 12
click at [890, 252] on div "Descargar PDF" at bounding box center [864, 248] width 59 height 10
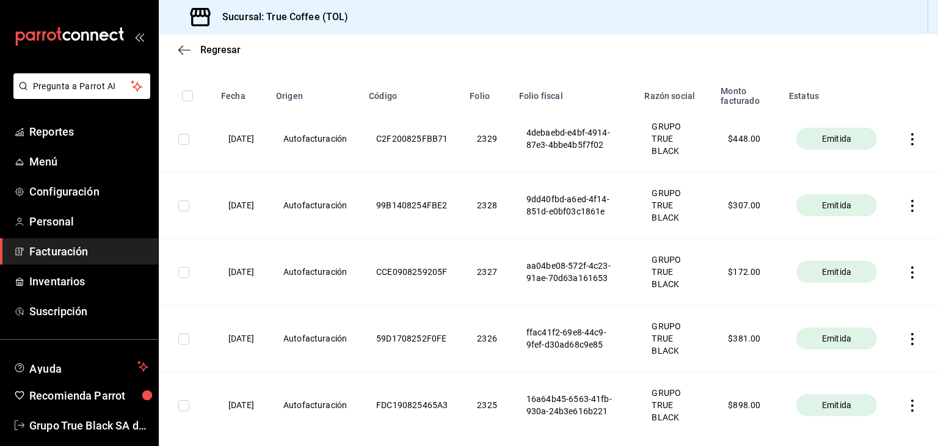
click at [906, 276] on icon "button" at bounding box center [912, 272] width 12 height 12
click at [874, 249] on li "Descargar PDF" at bounding box center [855, 241] width 107 height 31
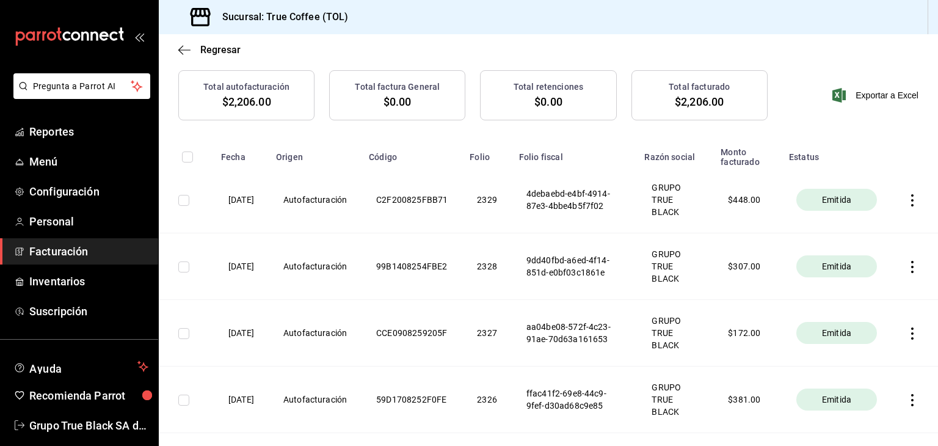
click at [907, 264] on icon "button" at bounding box center [912, 267] width 12 height 12
click at [873, 234] on div "Descargar PDF" at bounding box center [864, 237] width 59 height 10
click at [906, 198] on icon "button" at bounding box center [912, 200] width 12 height 12
click at [875, 173] on div "Descargar PDF" at bounding box center [864, 170] width 59 height 10
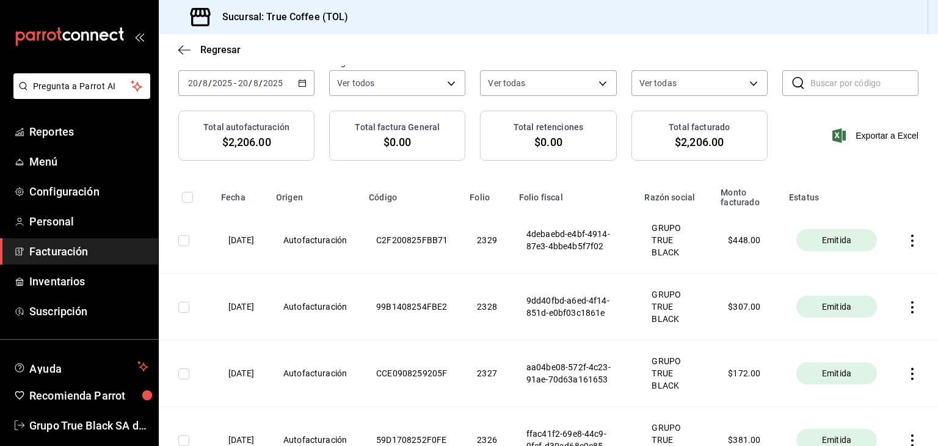
scroll to position [58, 0]
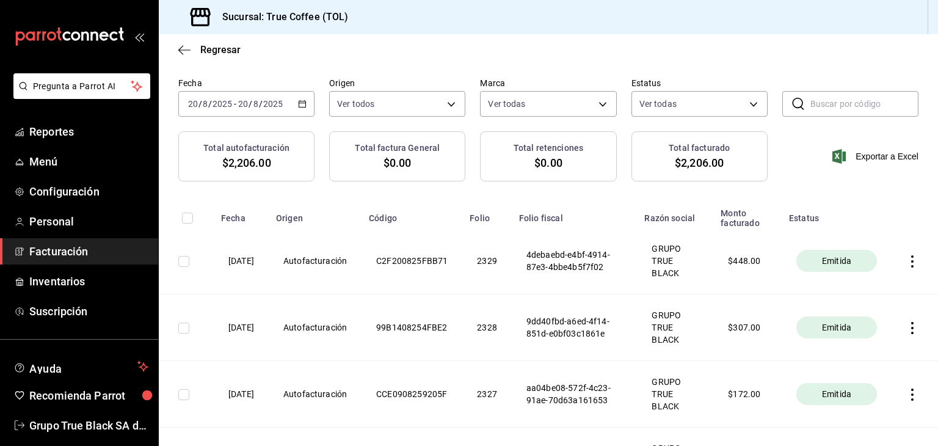
click at [293, 103] on div "[DATE] [DATE] - [DATE] [DATE]" at bounding box center [246, 104] width 136 height 26
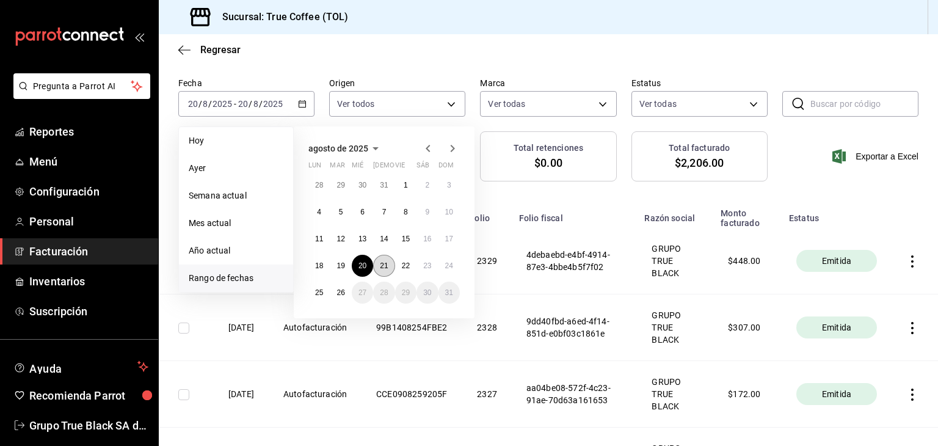
click at [374, 267] on button "21" at bounding box center [383, 266] width 21 height 22
click at [374, 266] on button "21" at bounding box center [383, 266] width 21 height 22
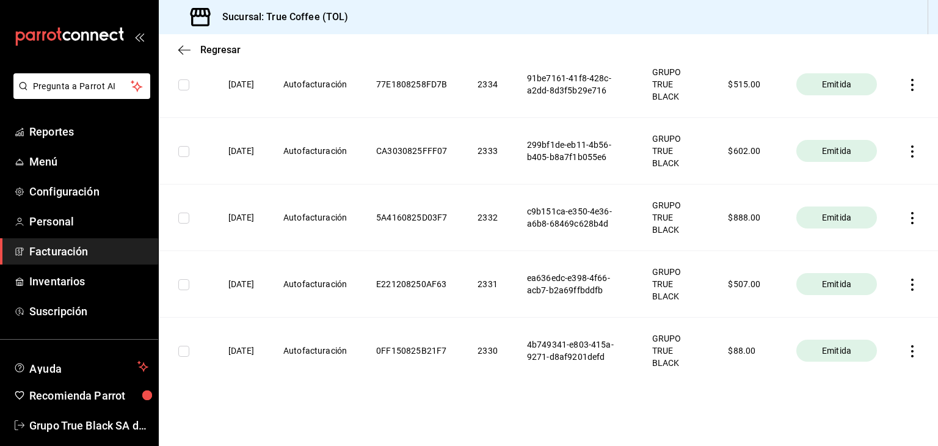
scroll to position [308, 0]
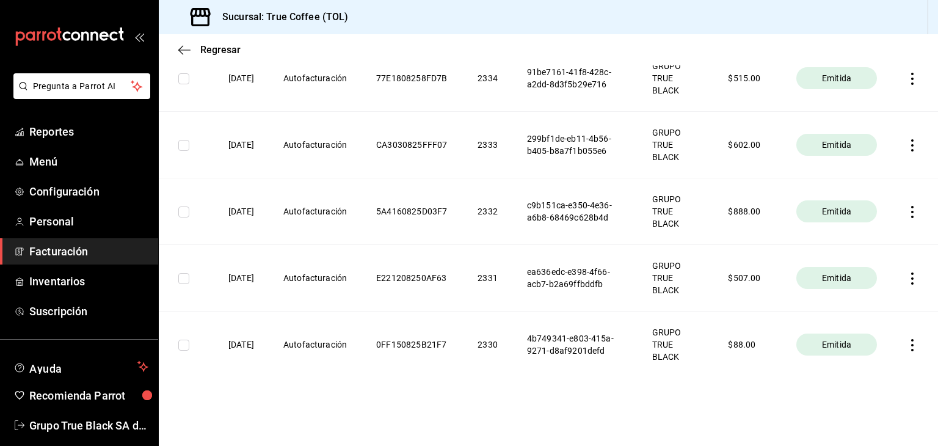
click at [906, 346] on icon "button" at bounding box center [912, 345] width 12 height 12
click at [867, 313] on div "Descargar PDF" at bounding box center [864, 315] width 59 height 10
click at [906, 278] on icon "button" at bounding box center [912, 278] width 12 height 12
click at [845, 244] on div "Descargar PDF" at bounding box center [864, 248] width 59 height 10
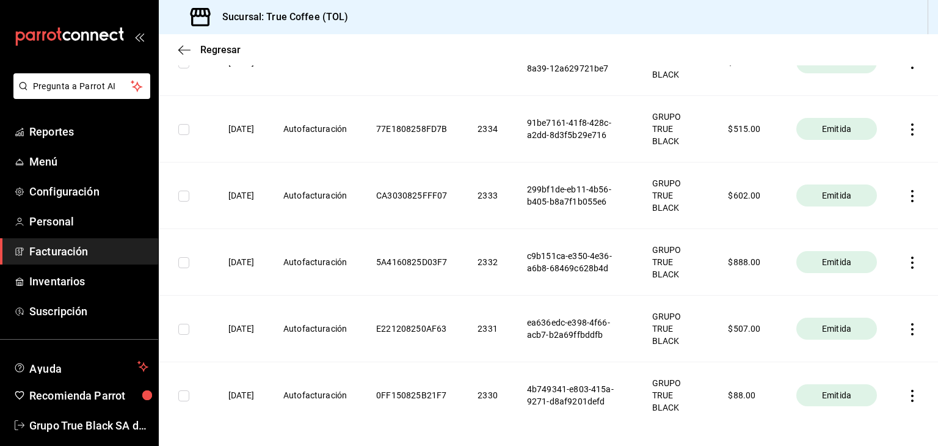
scroll to position [186, 0]
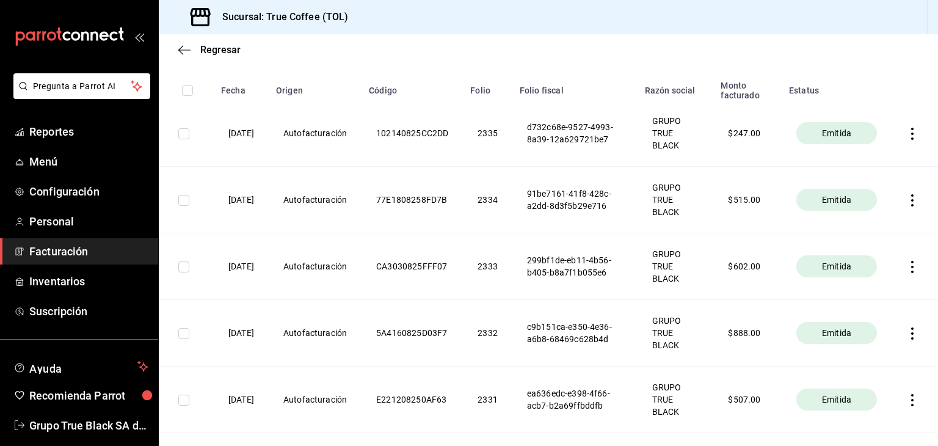
click at [906, 332] on icon "button" at bounding box center [912, 333] width 12 height 12
click at [856, 292] on li "Descargar PDF" at bounding box center [855, 303] width 107 height 31
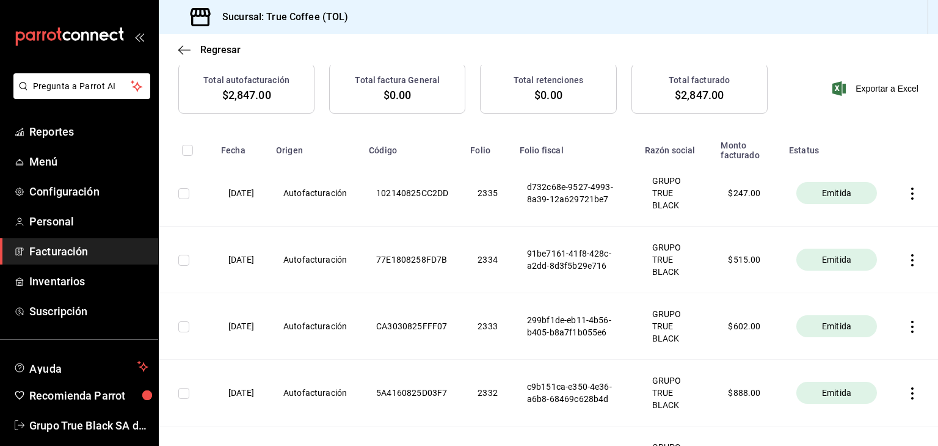
scroll to position [103, 0]
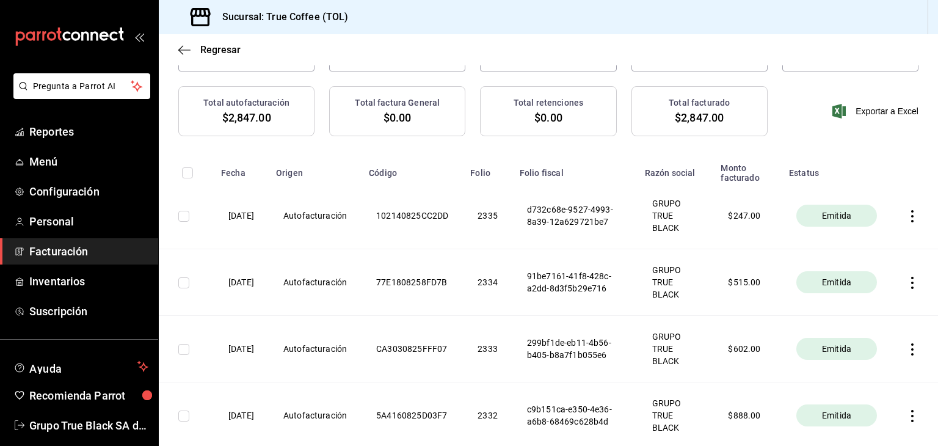
click at [906, 350] on icon "button" at bounding box center [912, 349] width 12 height 12
click at [871, 311] on li "Descargar PDF" at bounding box center [855, 318] width 107 height 31
click at [906, 277] on icon "button" at bounding box center [912, 283] width 12 height 12
click at [880, 257] on div "Descargar PDF" at bounding box center [864, 253] width 59 height 10
click at [906, 212] on icon "button" at bounding box center [912, 216] width 12 height 12
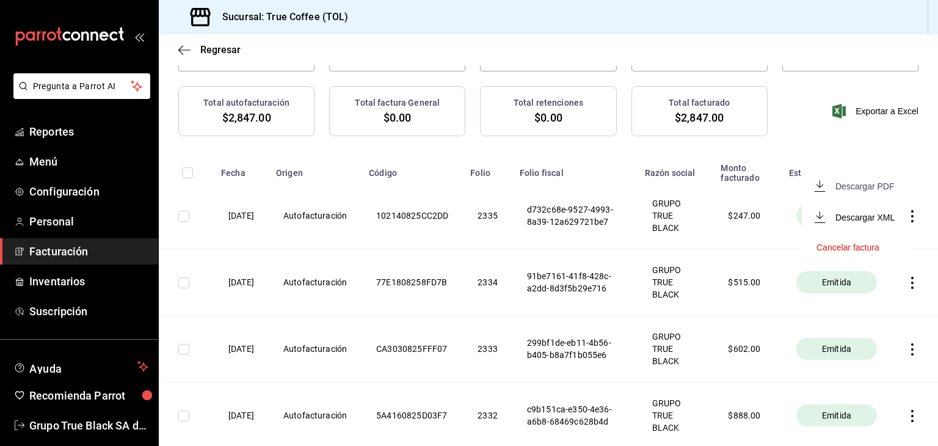
click at [866, 183] on div "Descargar PDF" at bounding box center [864, 186] width 59 height 10
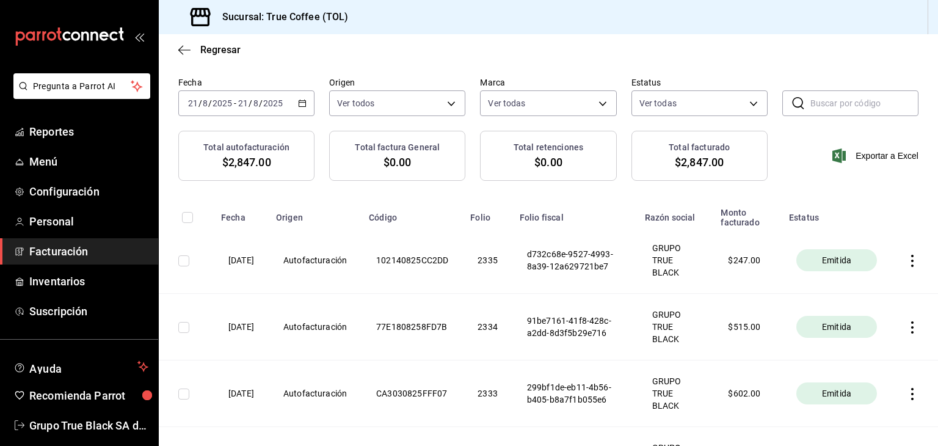
scroll to position [0, 0]
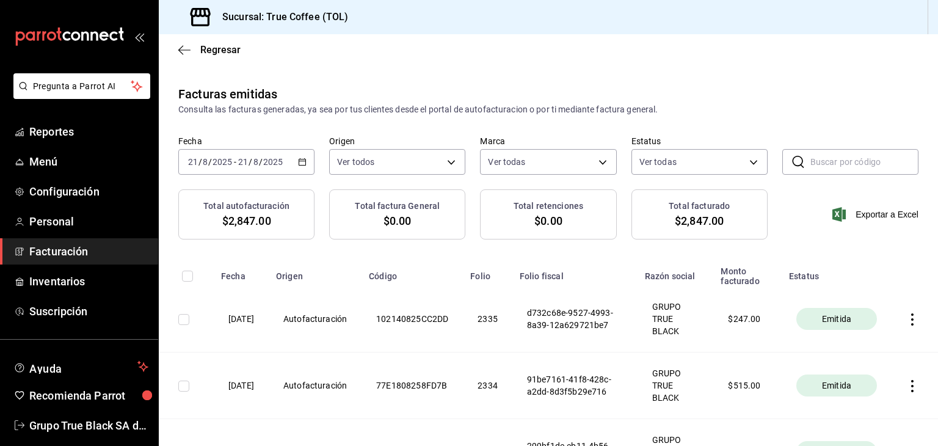
click at [298, 158] on icon "button" at bounding box center [302, 162] width 9 height 9
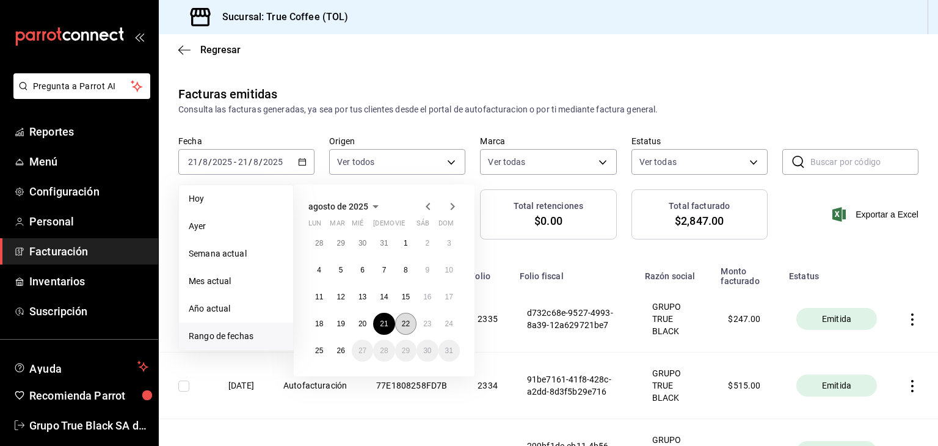
click at [398, 327] on button "22" at bounding box center [405, 324] width 21 height 22
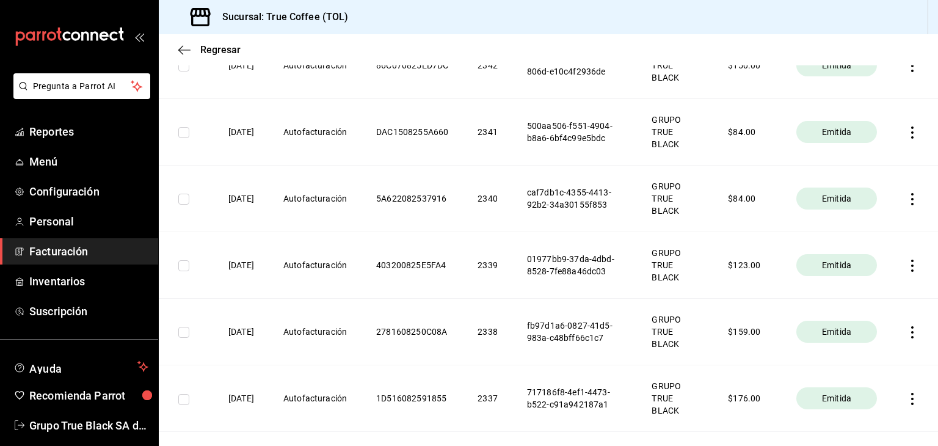
scroll to position [507, 0]
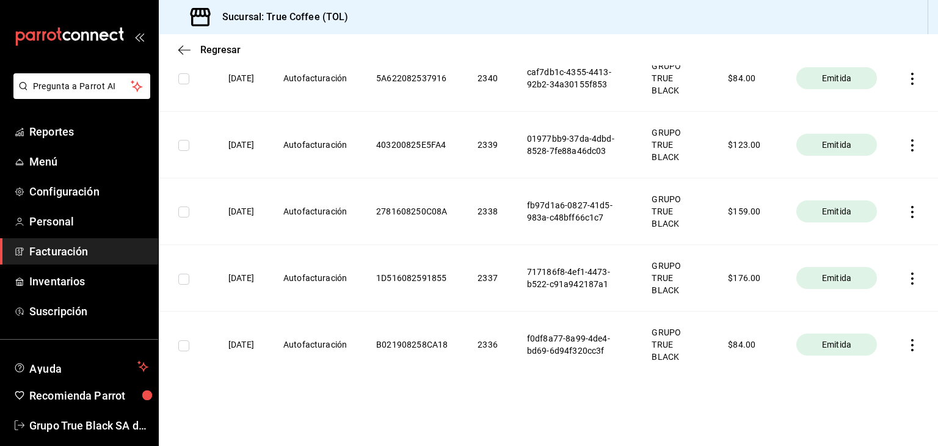
click at [906, 346] on icon "button" at bounding box center [912, 345] width 12 height 12
click at [864, 308] on span "Descargar PDF" at bounding box center [855, 314] width 78 height 12
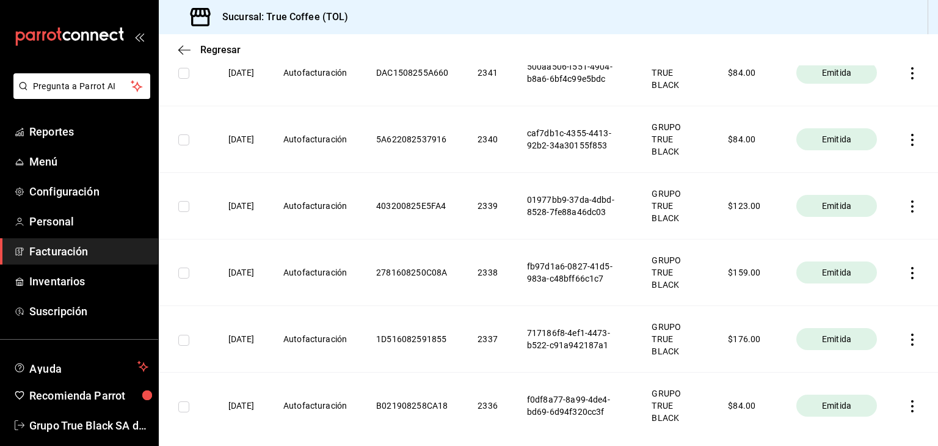
click at [906, 336] on icon "button" at bounding box center [912, 339] width 12 height 12
click at [875, 313] on div "Descargar PDF" at bounding box center [864, 309] width 59 height 10
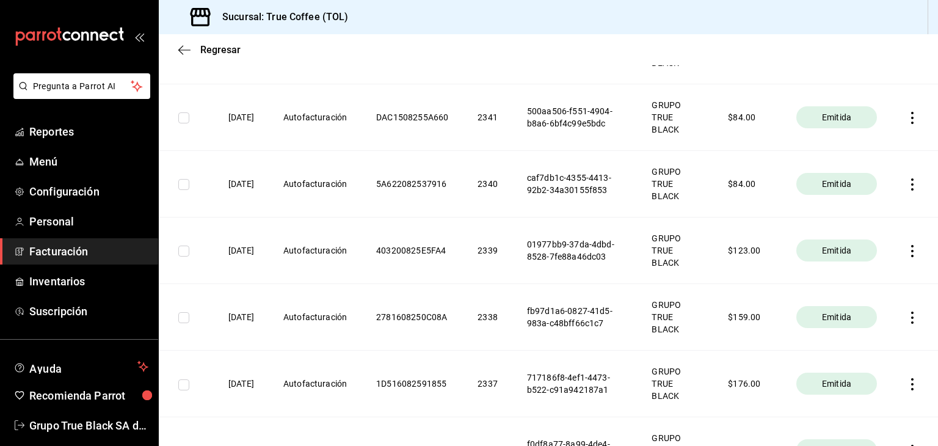
scroll to position [385, 0]
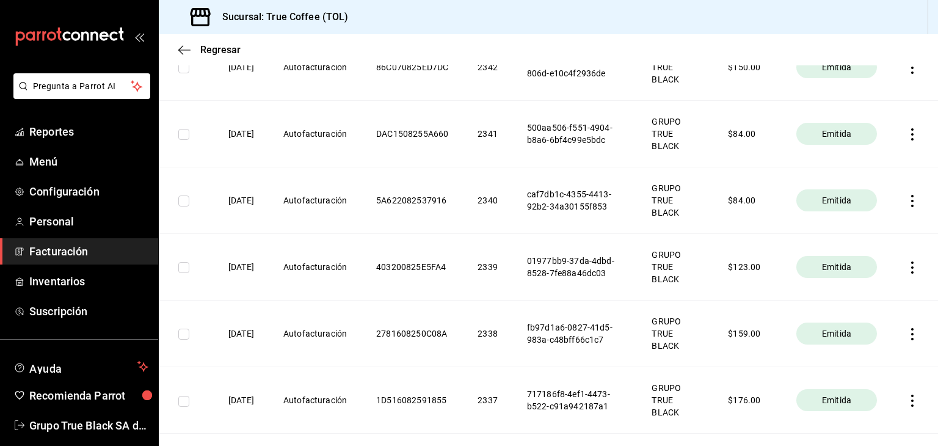
click at [906, 331] on icon "button" at bounding box center [912, 334] width 12 height 12
click at [872, 301] on div "Descargar PDF" at bounding box center [864, 304] width 59 height 10
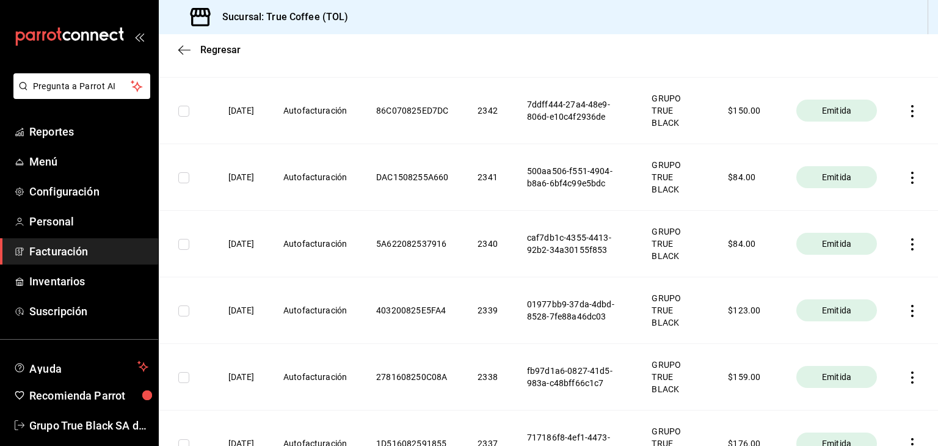
scroll to position [324, 0]
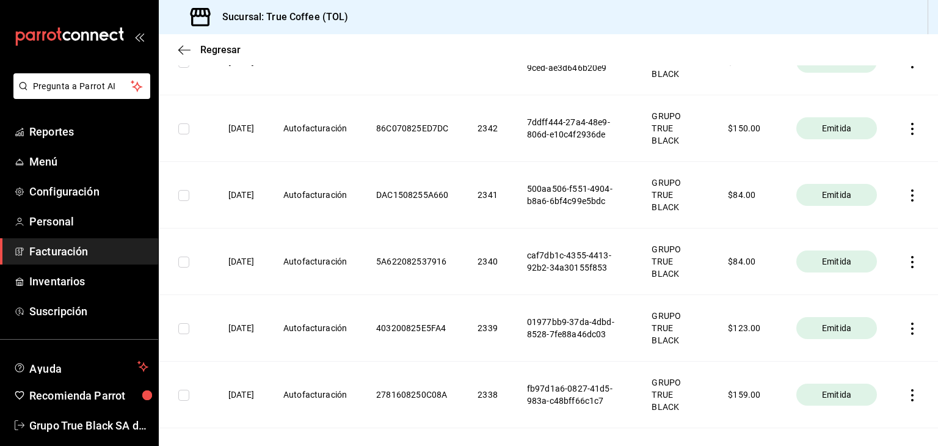
click at [906, 328] on icon "button" at bounding box center [912, 328] width 12 height 12
click at [873, 289] on li "Descargar PDF" at bounding box center [855, 297] width 107 height 31
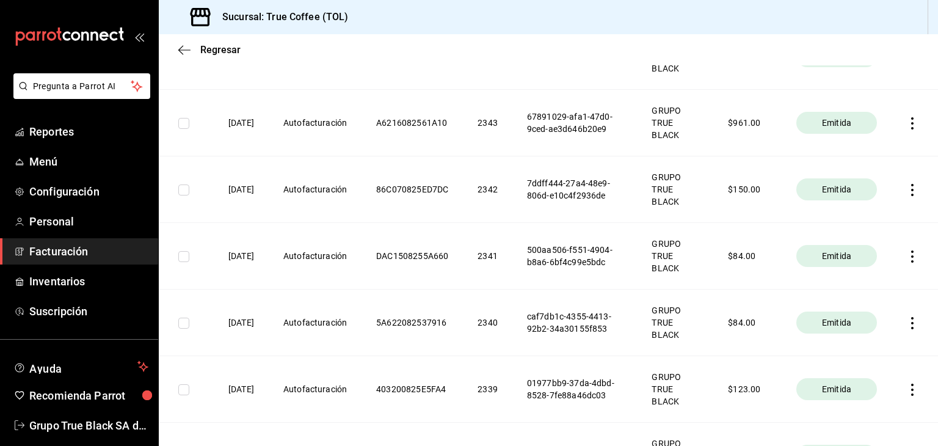
click at [906, 321] on icon "button" at bounding box center [912, 323] width 12 height 12
click at [869, 291] on div "Descargar PDF" at bounding box center [864, 293] width 59 height 10
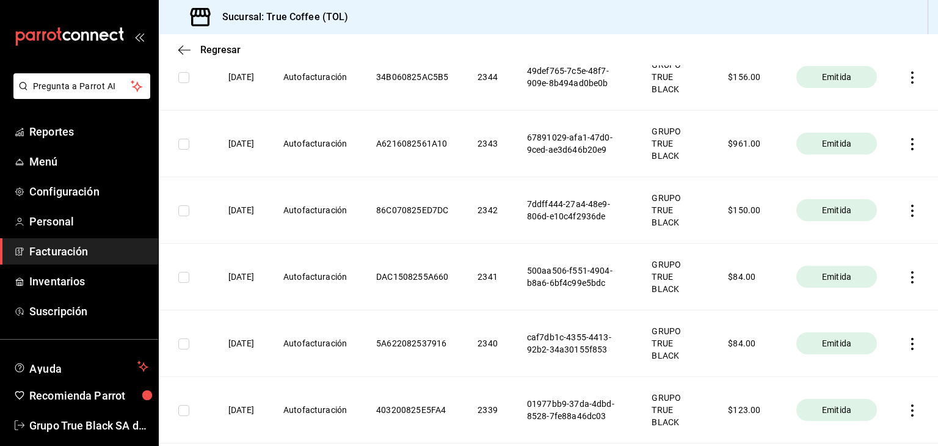
scroll to position [201, 0]
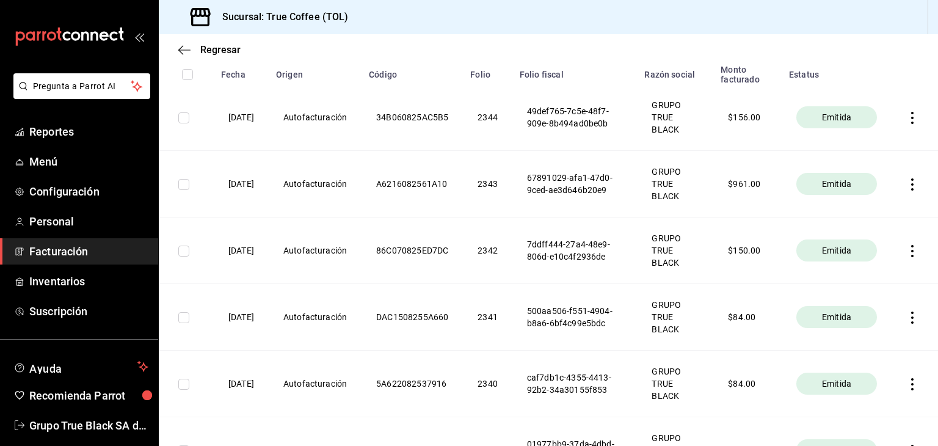
click at [906, 311] on icon "button" at bounding box center [912, 317] width 12 height 12
click at [877, 288] on div "Descargar PDF" at bounding box center [864, 288] width 59 height 10
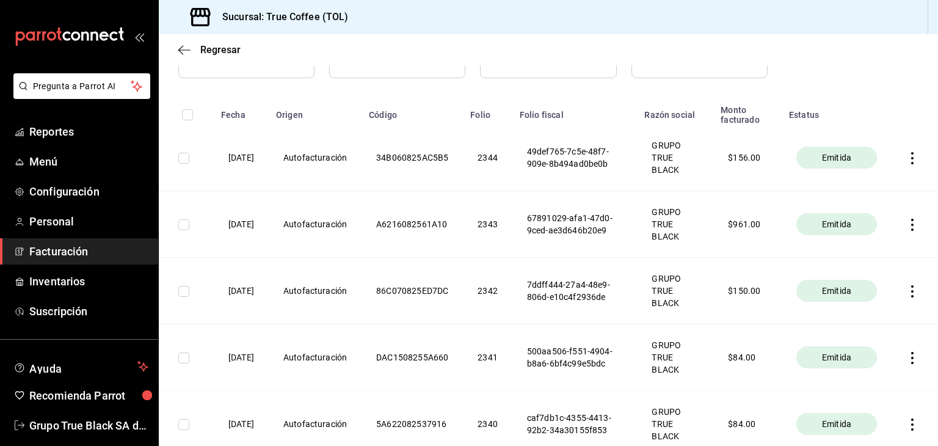
scroll to position [140, 0]
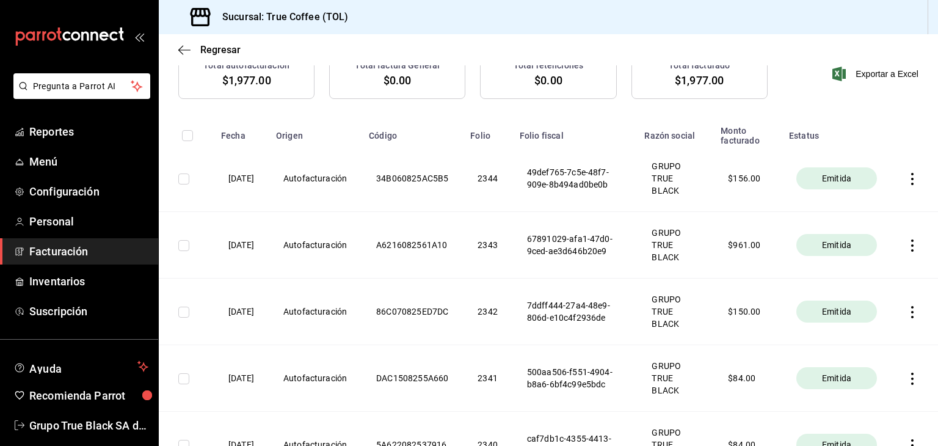
click at [906, 314] on icon "button" at bounding box center [912, 312] width 12 height 12
click at [879, 284] on div "Descargar PDF" at bounding box center [864, 282] width 59 height 10
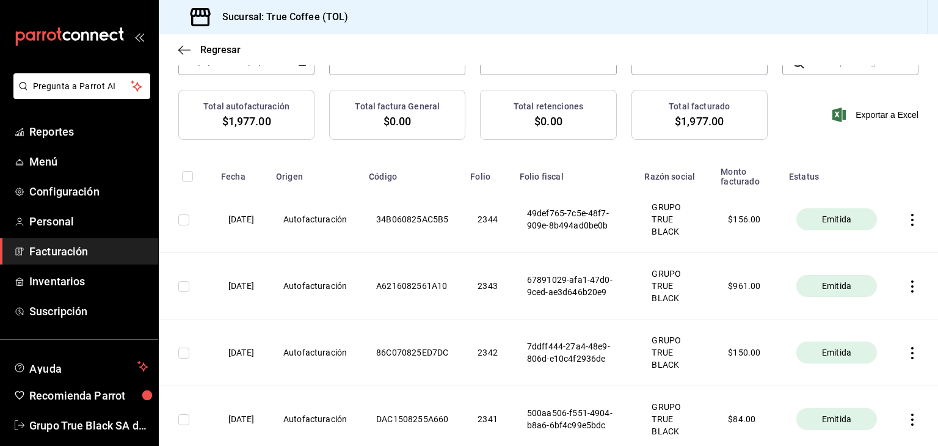
scroll to position [79, 0]
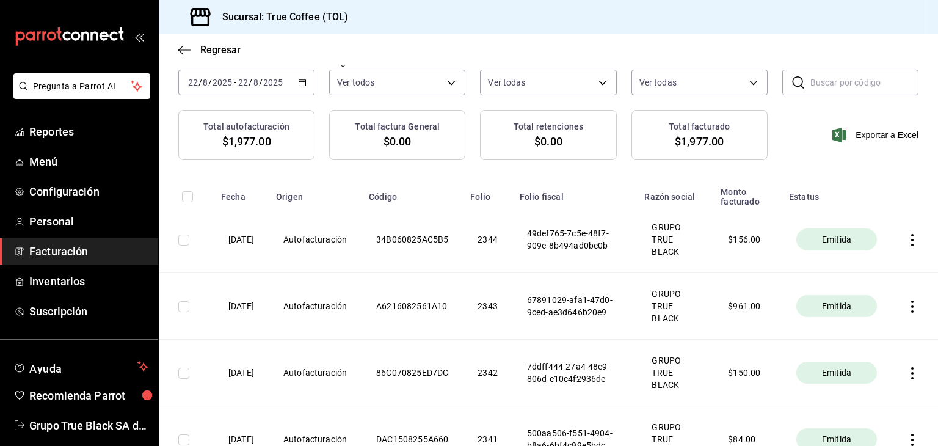
click at [906, 300] on icon "button" at bounding box center [912, 306] width 12 height 12
click at [877, 278] on div "Descargar PDF" at bounding box center [864, 277] width 59 height 10
click at [906, 242] on icon "button" at bounding box center [912, 240] width 12 height 12
click at [876, 215] on li "Descargar PDF" at bounding box center [855, 209] width 107 height 31
click at [299, 71] on div "[DATE] [DATE] - [DATE] [DATE]" at bounding box center [246, 83] width 136 height 26
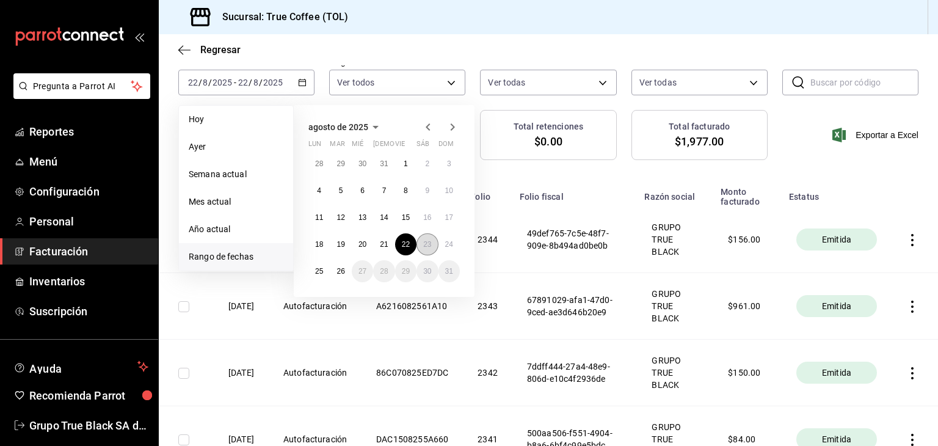
click at [429, 238] on button "23" at bounding box center [426, 244] width 21 height 22
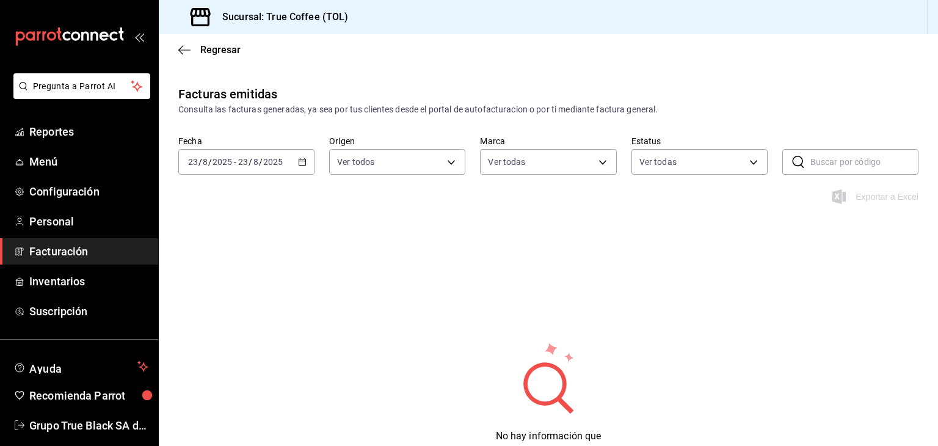
click at [298, 161] on icon "button" at bounding box center [302, 162] width 9 height 9
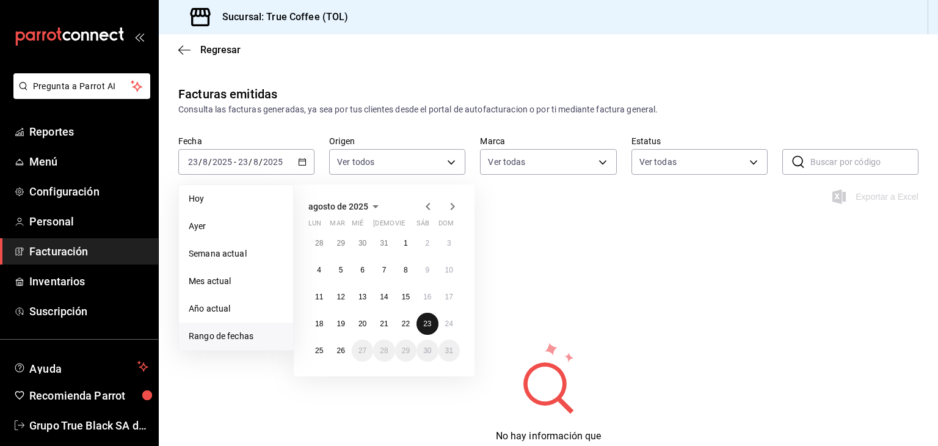
click at [432, 328] on button "23" at bounding box center [426, 324] width 21 height 22
click at [445, 325] on abbr "24" at bounding box center [449, 323] width 8 height 9
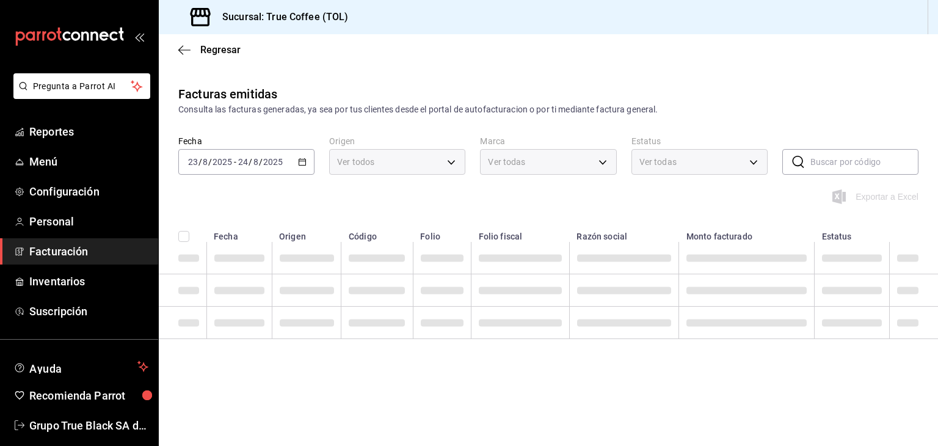
click at [445, 325] on span at bounding box center [442, 322] width 43 height 7
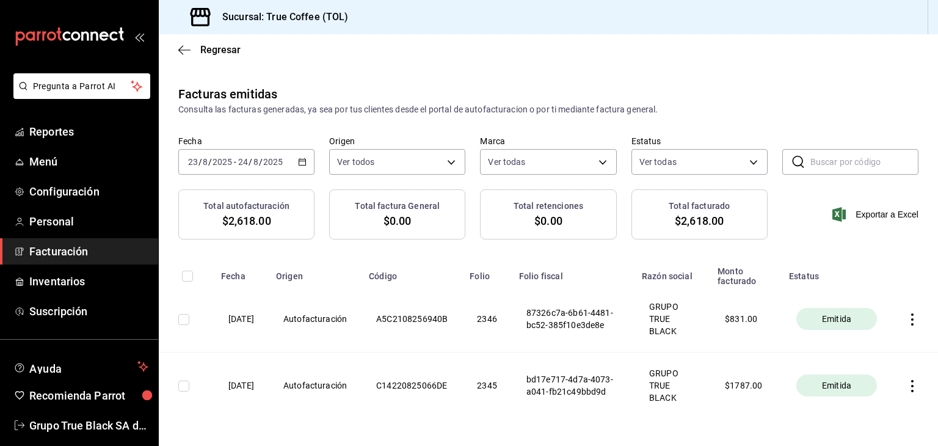
click at [300, 156] on div "[DATE] [DATE] - [DATE] [DATE]" at bounding box center [246, 162] width 136 height 26
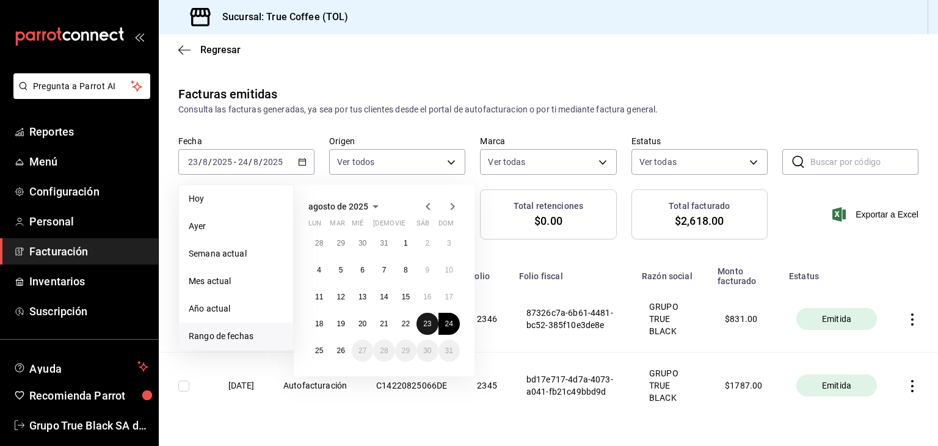
click at [431, 321] on abbr "23" at bounding box center [427, 323] width 8 height 9
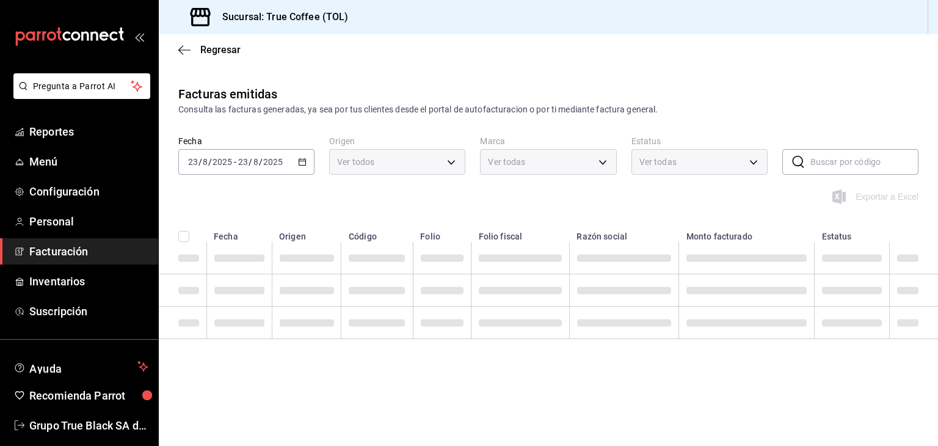
click at [431, 321] on span at bounding box center [442, 322] width 43 height 7
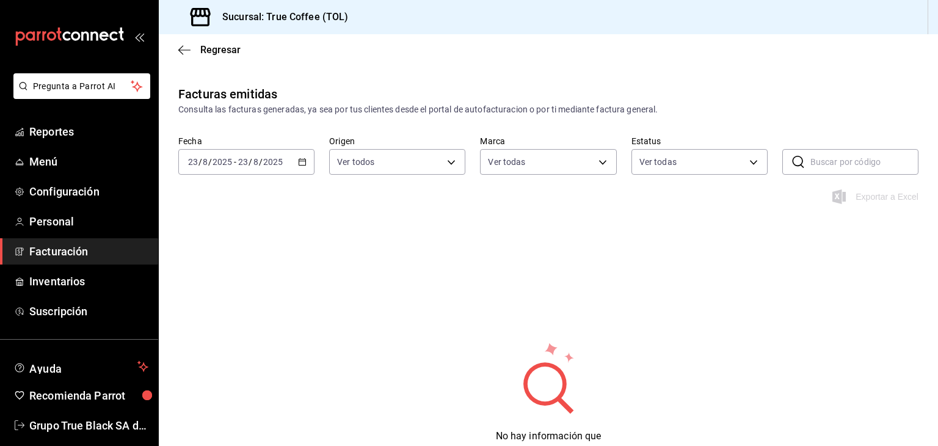
click at [293, 154] on div "[DATE] [DATE] - [DATE] [DATE]" at bounding box center [246, 162] width 136 height 26
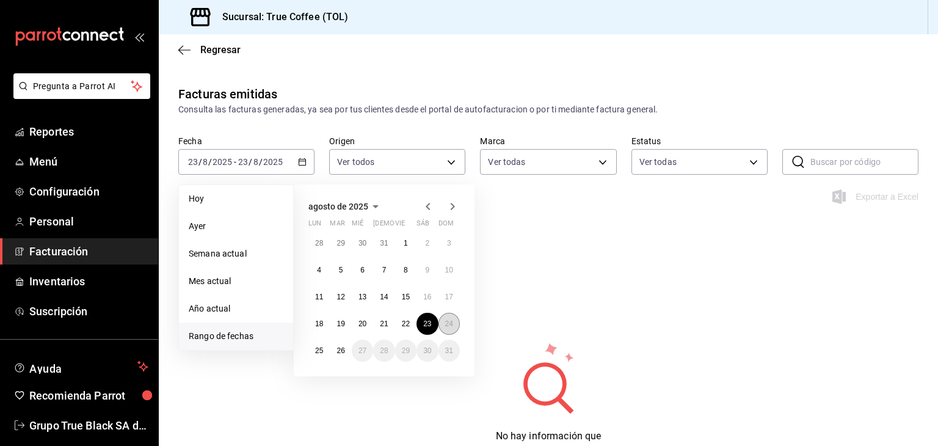
click at [449, 327] on abbr "24" at bounding box center [449, 323] width 8 height 9
drag, startPoint x: 449, startPoint y: 327, endPoint x: 479, endPoint y: 339, distance: 32.0
click at [449, 327] on abbr "24" at bounding box center [449, 323] width 8 height 9
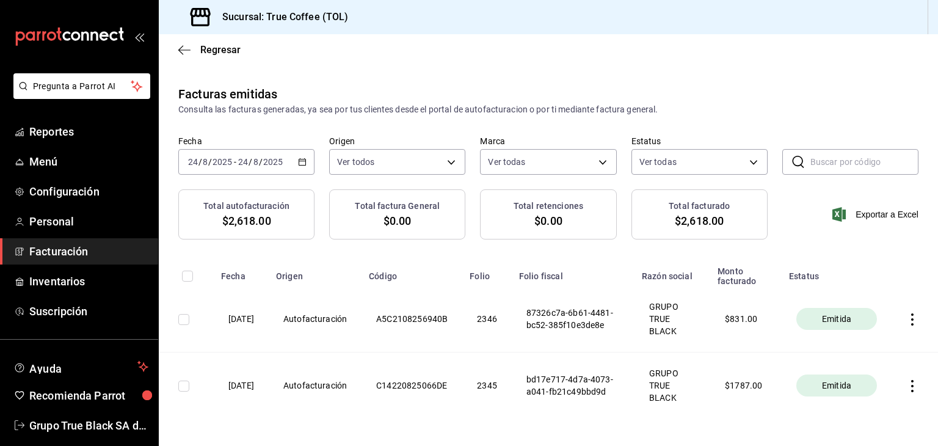
scroll to position [42, 0]
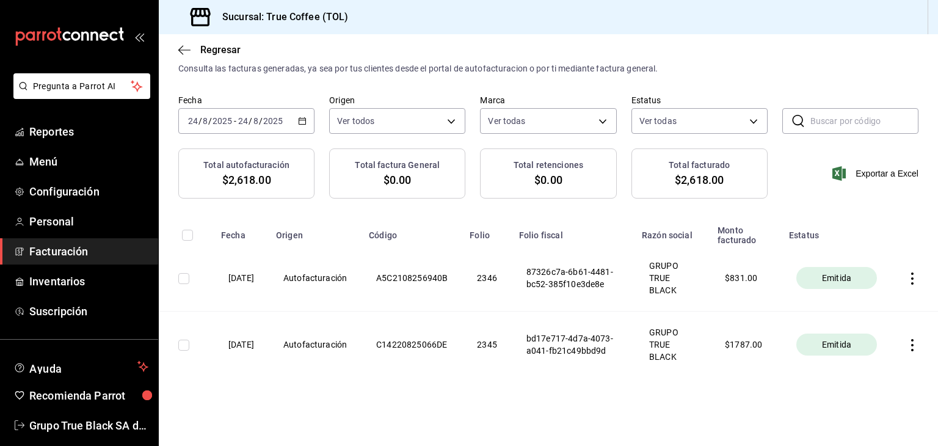
click at [906, 342] on icon "button" at bounding box center [912, 345] width 12 height 12
click at [859, 304] on li "Descargar PDF" at bounding box center [855, 314] width 107 height 31
click at [906, 275] on icon "button" at bounding box center [912, 278] width 12 height 12
click at [875, 250] on div "Descargar PDF" at bounding box center [864, 248] width 59 height 10
click at [298, 117] on icon "button" at bounding box center [302, 121] width 9 height 9
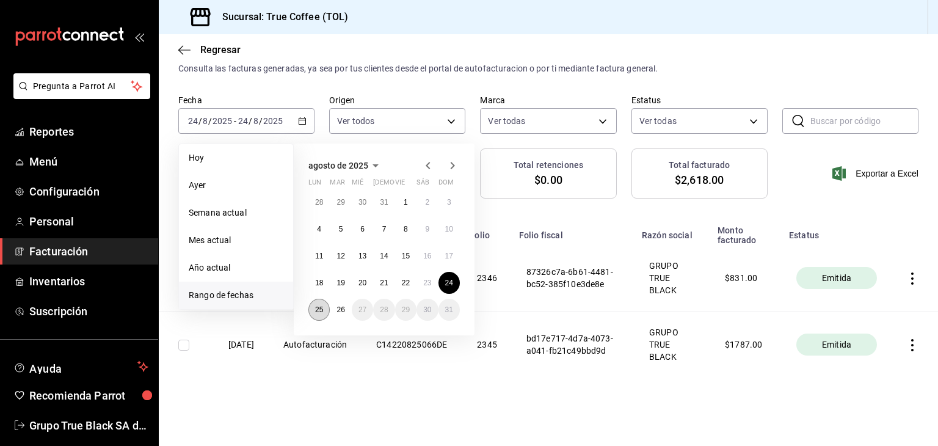
click at [321, 308] on abbr "25" at bounding box center [319, 309] width 8 height 9
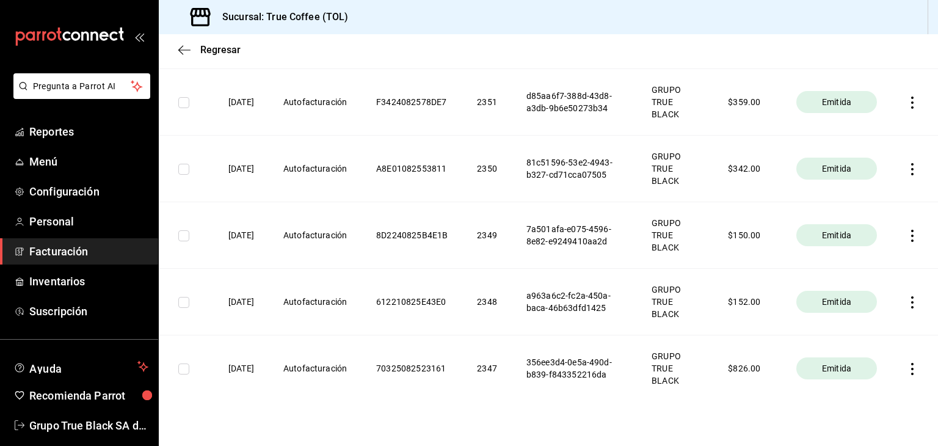
scroll to position [308, 0]
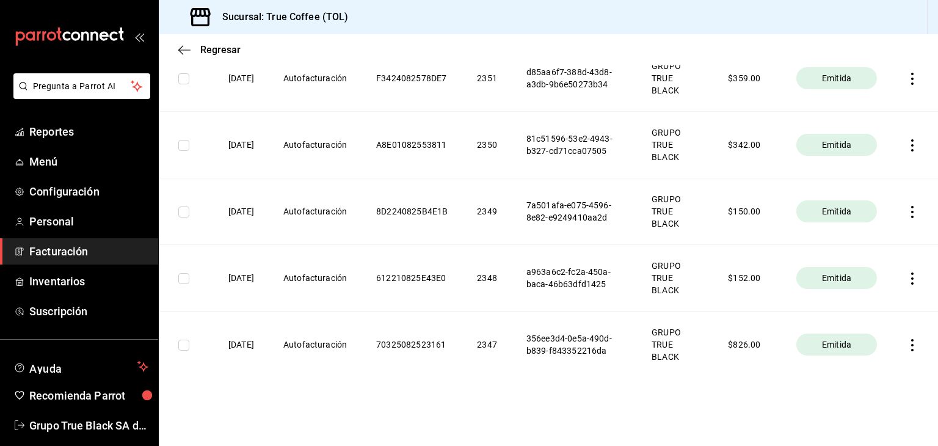
click at [906, 346] on icon "button" at bounding box center [912, 345] width 12 height 12
click at [870, 306] on li "Descargar PDF" at bounding box center [855, 314] width 107 height 31
click at [906, 275] on icon "button" at bounding box center [912, 278] width 12 height 12
click at [872, 243] on div "Descargar PDF" at bounding box center [864, 248] width 59 height 10
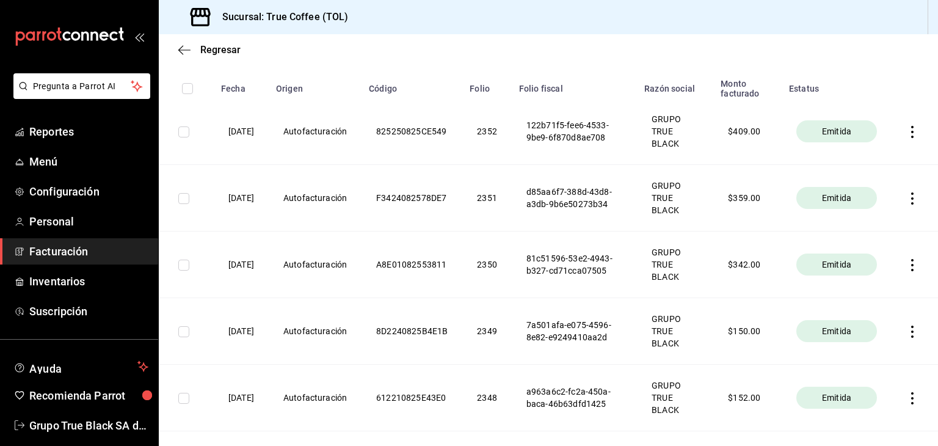
scroll to position [186, 0]
click at [906, 333] on icon "button" at bounding box center [912, 333] width 12 height 12
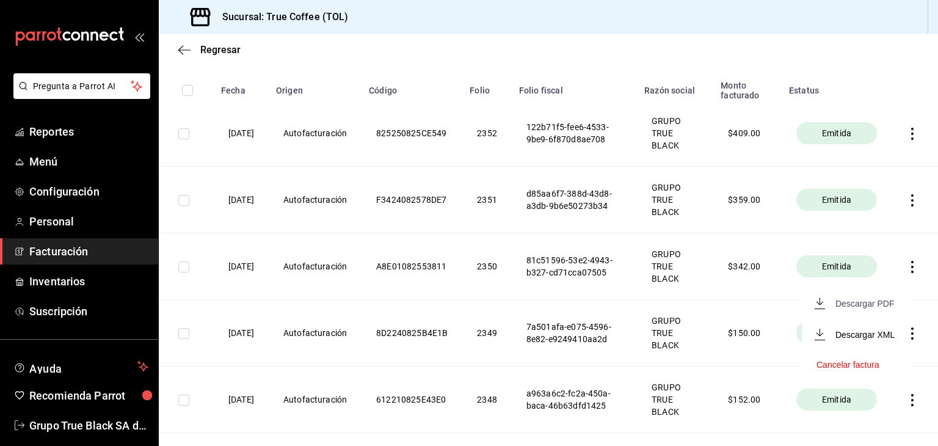
click at [879, 303] on div "Descargar PDF" at bounding box center [864, 304] width 59 height 10
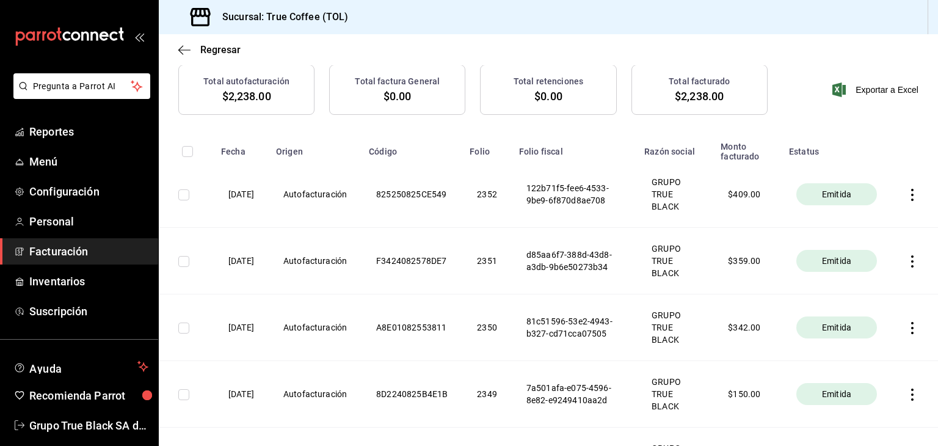
click at [902, 320] on th at bounding box center [914, 327] width 46 height 67
click at [906, 325] on icon "button" at bounding box center [912, 328] width 12 height 12
click at [879, 299] on div "Descargar PDF" at bounding box center [864, 298] width 59 height 10
click at [907, 259] on icon "button" at bounding box center [912, 261] width 12 height 12
click at [876, 235] on div "Descargar PDF" at bounding box center [864, 232] width 59 height 10
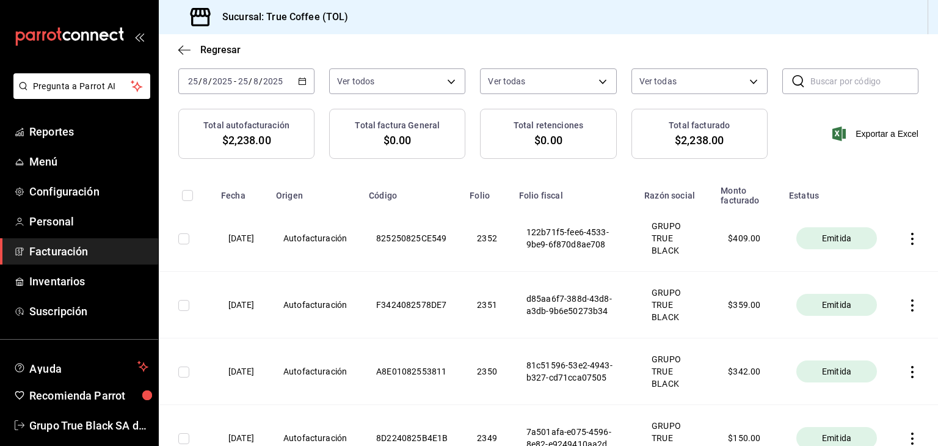
scroll to position [2, 0]
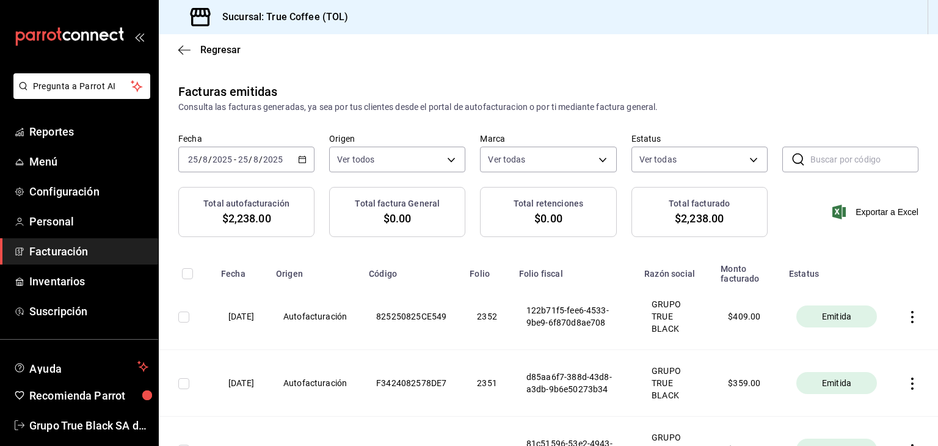
click at [906, 325] on th at bounding box center [914, 316] width 46 height 67
click at [906, 317] on icon "button" at bounding box center [912, 317] width 12 height 12
click at [874, 294] on li "Descargar PDF" at bounding box center [855, 287] width 107 height 31
click at [305, 151] on div "[DATE] [DATE] - [DATE] [DATE]" at bounding box center [246, 160] width 136 height 26
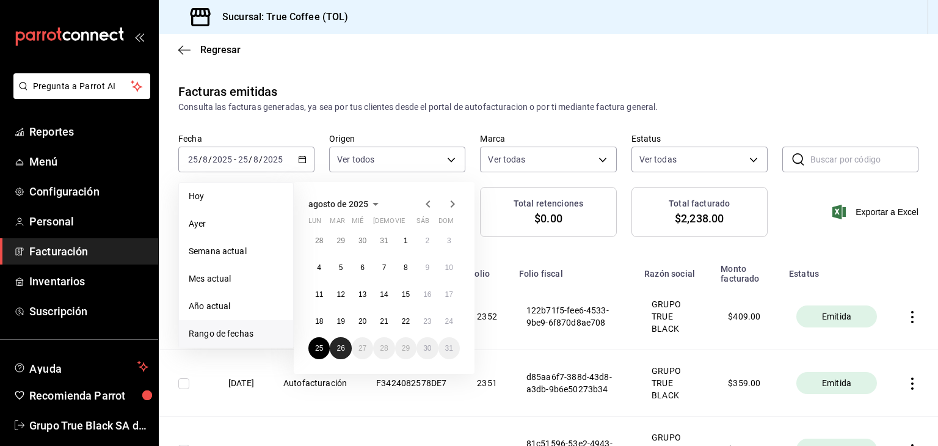
click at [330, 348] on button "26" at bounding box center [340, 348] width 21 height 22
click at [341, 353] on button "26" at bounding box center [340, 348] width 21 height 22
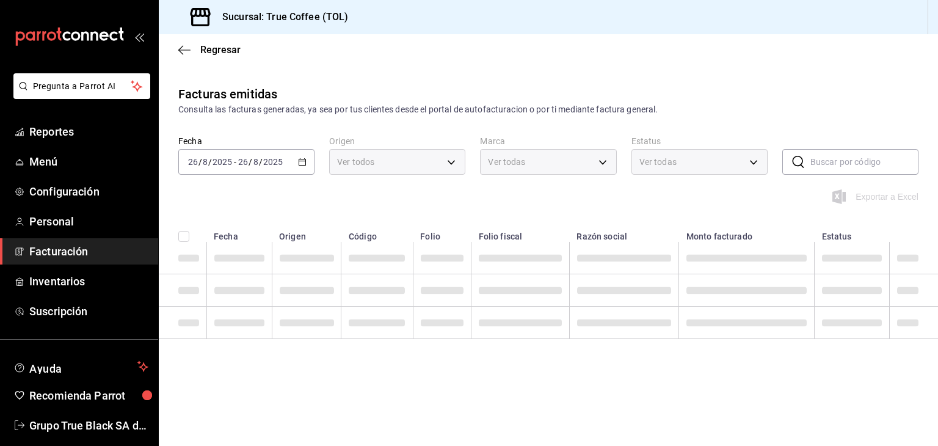
scroll to position [0, 0]
click at [341, 353] on div "Facturas emitidas Consulta las facturas generadas, ya sea por tus clientes desd…" at bounding box center [548, 236] width 779 height 303
